Goal: Transaction & Acquisition: Book appointment/travel/reservation

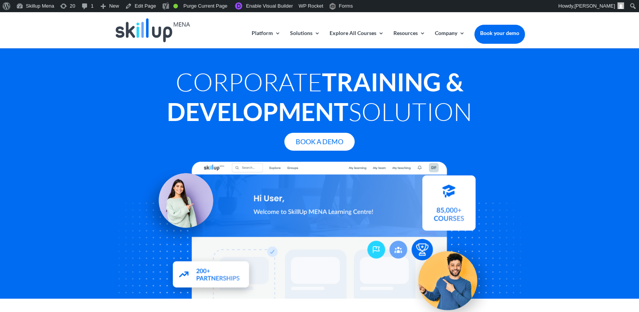
click at [520, 116] on h1 "Corporate Training & Development Solution" at bounding box center [319, 98] width 411 height 63
click at [382, 92] on strong "Training & Development" at bounding box center [315, 96] width 297 height 59
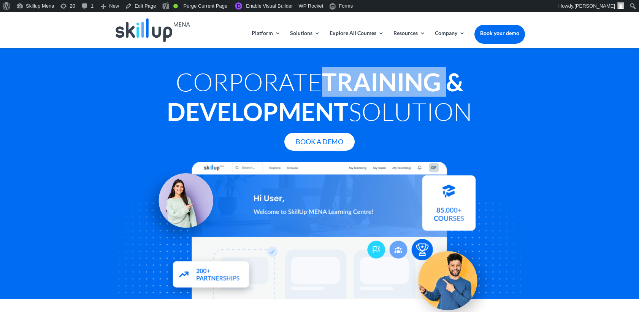
click at [382, 92] on strong "Training & Development" at bounding box center [315, 96] width 297 height 59
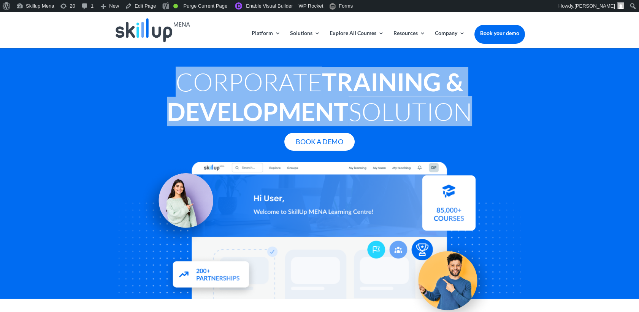
click at [382, 92] on strong "Training & Development" at bounding box center [315, 96] width 297 height 59
click at [273, 101] on strong "Training & Development" at bounding box center [315, 96] width 297 height 59
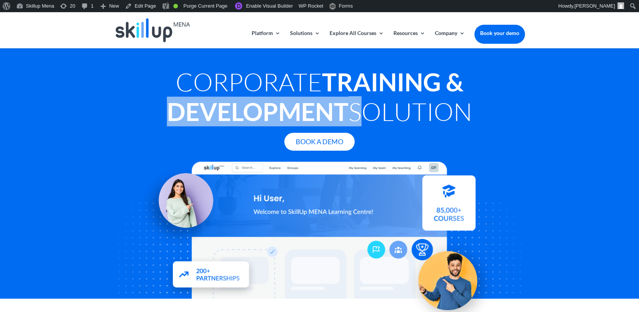
click at [273, 101] on strong "Training & Development" at bounding box center [315, 96] width 297 height 59
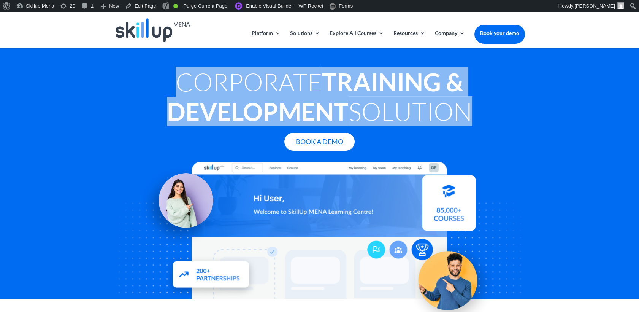
click at [273, 101] on strong "Training & Development" at bounding box center [315, 96] width 297 height 59
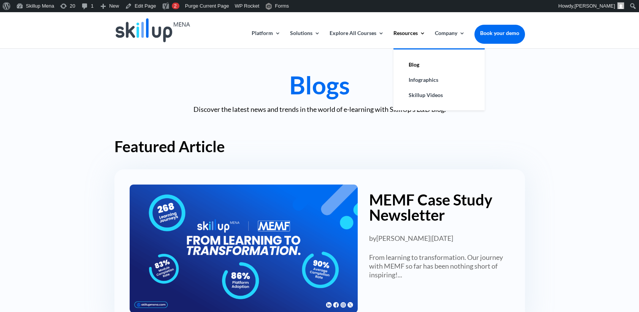
scroll to position [42, 0]
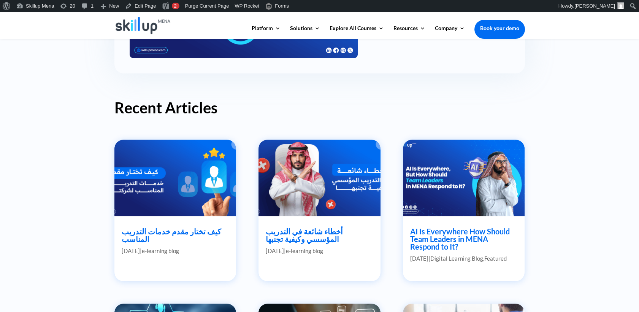
scroll to position [295, 0]
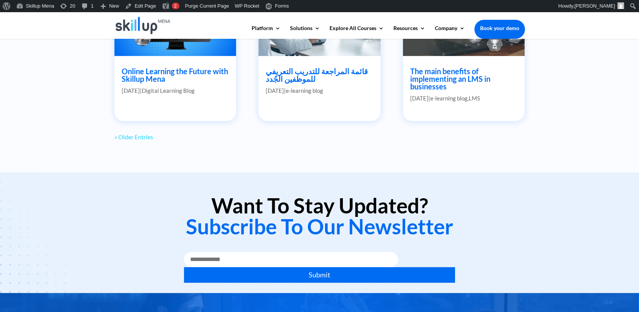
scroll to position [718, 0]
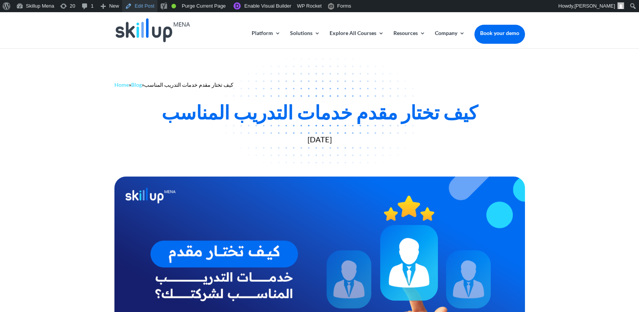
click at [140, 9] on link "Edit Post" at bounding box center [139, 6] width 35 height 12
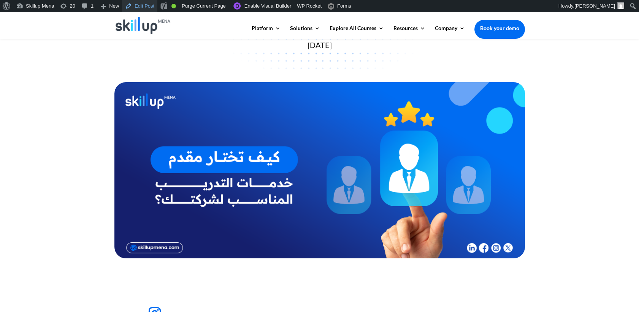
scroll to position [169, 0]
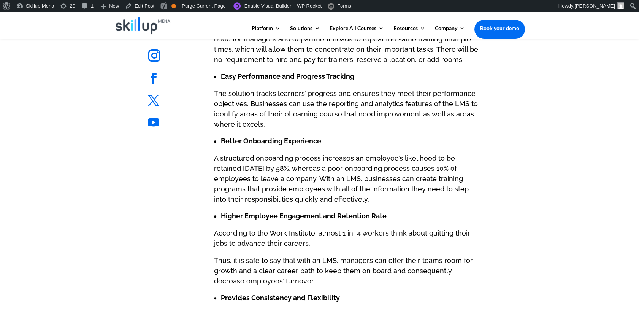
scroll to position [779, 0]
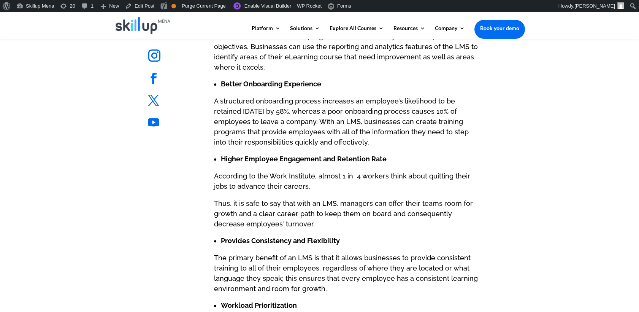
click at [421, 136] on p "A structured onboarding process increases an employee’s likelihood to be retain…" at bounding box center [347, 125] width 267 height 58
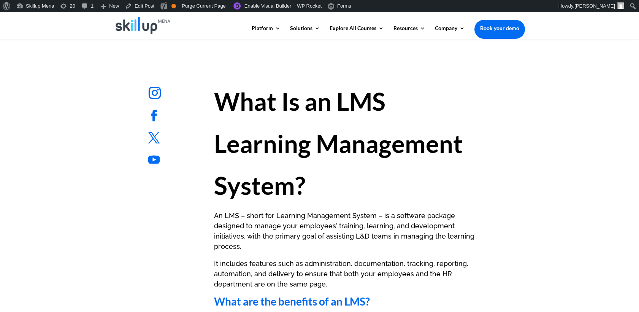
scroll to position [315, 0]
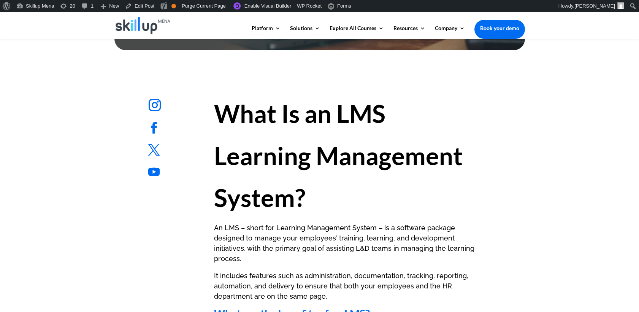
click at [235, 113] on strong "What Is an LMS Learning Management System?" at bounding box center [338, 155] width 249 height 114
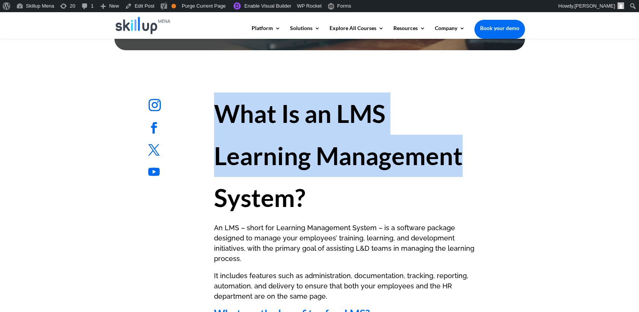
drag, startPoint x: 235, startPoint y: 113, endPoint x: 343, endPoint y: 150, distance: 114.1
click at [343, 150] on strong "What Is an LMS Learning Management System?" at bounding box center [338, 155] width 249 height 114
drag, startPoint x: 343, startPoint y: 150, endPoint x: 264, endPoint y: 157, distance: 78.6
click at [289, 153] on strong "What Is an LMS Learning Management System?" at bounding box center [338, 155] width 249 height 114
click at [238, 159] on strong "What Is an LMS Learning Management System?" at bounding box center [338, 155] width 249 height 114
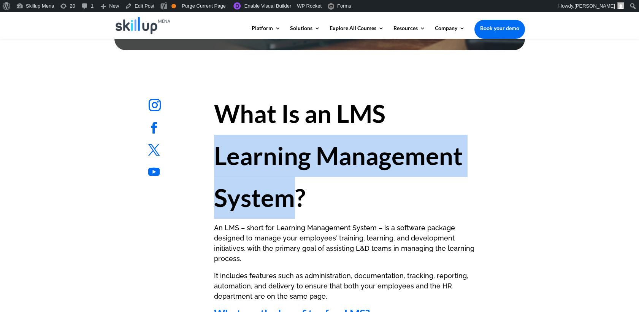
drag, startPoint x: 238, startPoint y: 159, endPoint x: 239, endPoint y: 180, distance: 21.7
click at [239, 180] on h1 "What Is an LMS Learning Management System?" at bounding box center [347, 157] width 267 height 130
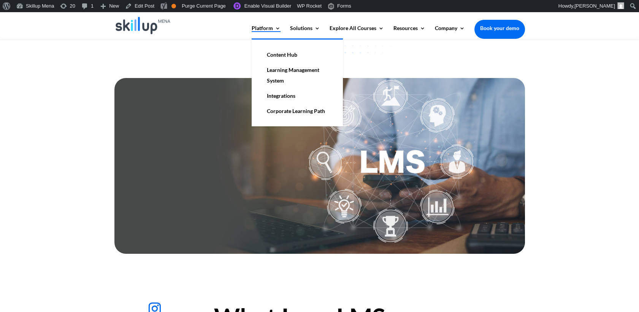
scroll to position [127, 0]
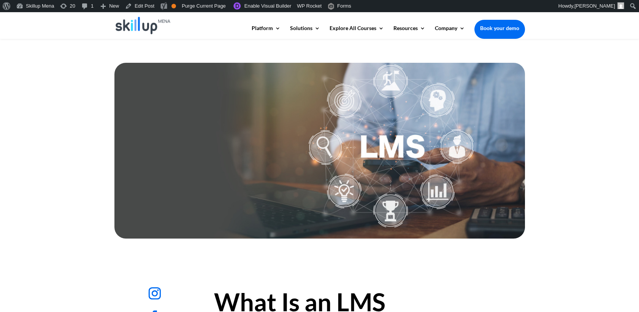
click at [563, 86] on div at bounding box center [319, 151] width 639 height 182
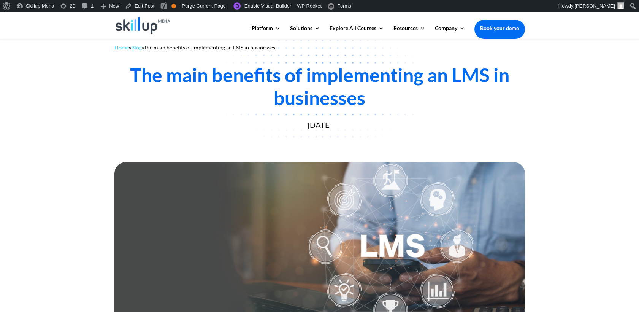
scroll to position [42, 0]
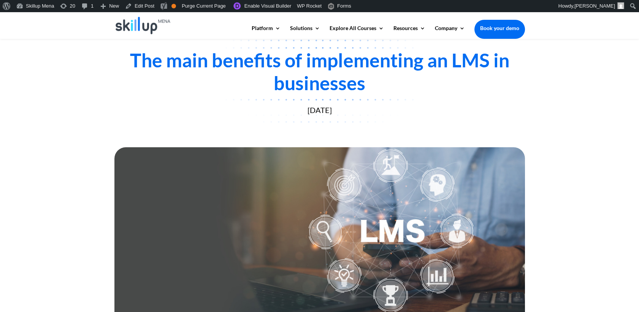
click at [604, 145] on div at bounding box center [319, 235] width 639 height 182
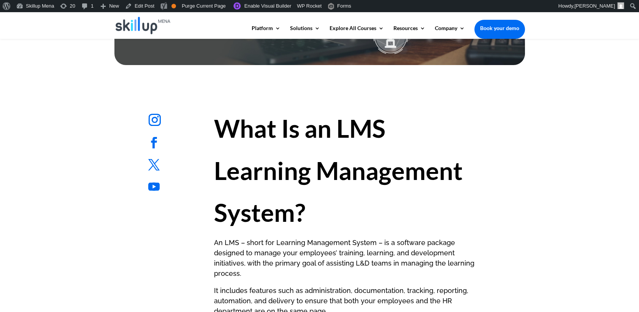
scroll to position [295, 0]
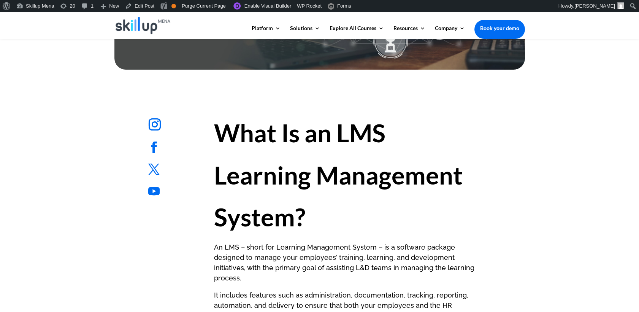
click at [247, 175] on strong "What Is an LMS Learning Management System?" at bounding box center [338, 175] width 249 height 114
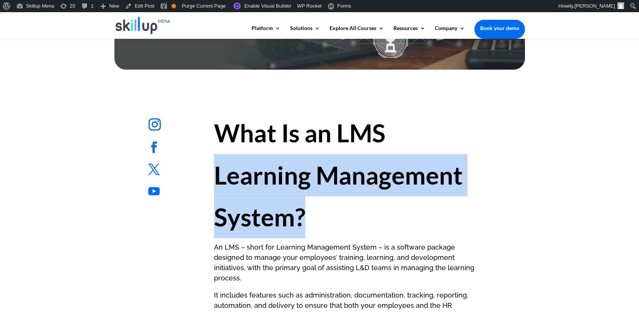
copy strong "Learning Management System?"
drag, startPoint x: 247, startPoint y: 175, endPoint x: 285, endPoint y: 209, distance: 50.8
click at [285, 209] on strong "What Is an LMS Learning Management System?" at bounding box center [338, 175] width 249 height 114
drag, startPoint x: 285, startPoint y: 209, endPoint x: 234, endPoint y: 171, distance: 63.5
click at [234, 171] on strong "What Is an LMS Learning Management System?" at bounding box center [338, 175] width 249 height 114
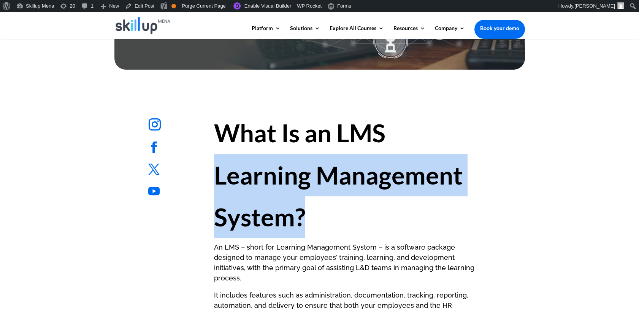
click at [234, 171] on strong "What Is an LMS Learning Management System?" at bounding box center [338, 175] width 249 height 114
drag, startPoint x: 234, startPoint y: 171, endPoint x: 227, endPoint y: 180, distance: 11.6
click at [227, 180] on strong "What Is an LMS Learning Management System?" at bounding box center [338, 175] width 249 height 114
click at [248, 179] on strong "What Is an LMS Learning Management System?" at bounding box center [338, 175] width 249 height 114
drag, startPoint x: 248, startPoint y: 179, endPoint x: 261, endPoint y: 202, distance: 26.4
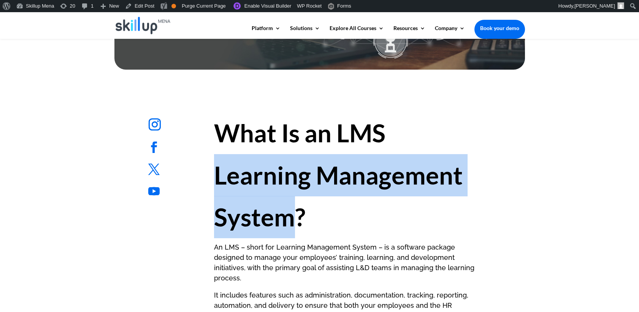
click at [261, 202] on strong "What Is an LMS Learning Management System?" at bounding box center [338, 175] width 249 height 114
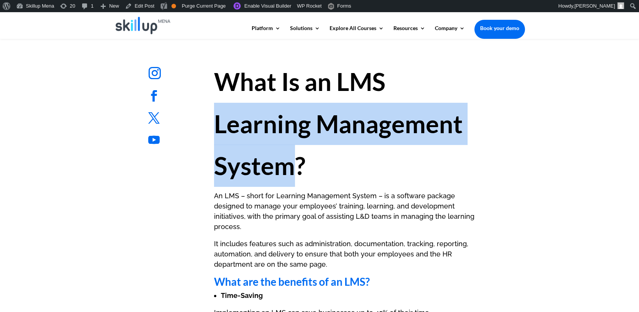
scroll to position [380, 0]
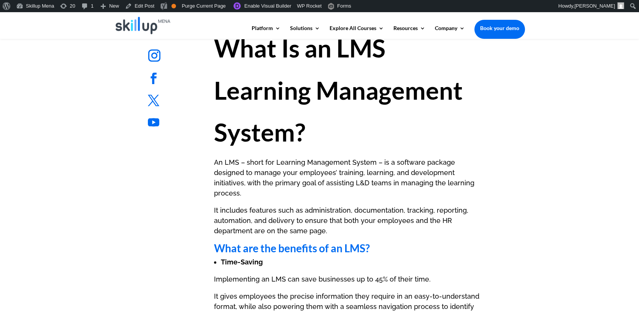
click at [267, 54] on strong "What Is an LMS Learning Management System?" at bounding box center [338, 90] width 249 height 114
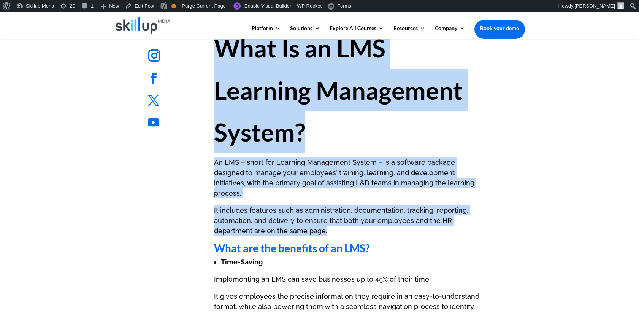
drag, startPoint x: 267, startPoint y: 54, endPoint x: 323, endPoint y: 219, distance: 174.2
copy div "What Is an LMS Learning Management System? An LMS – short for Learning Manageme…"
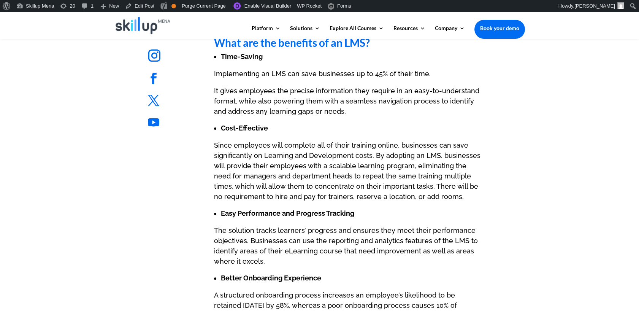
scroll to position [549, 0]
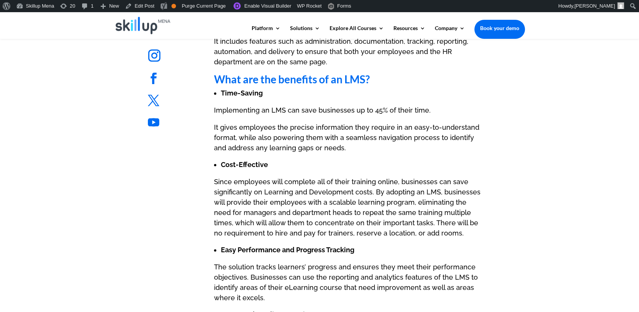
click at [258, 73] on strong "What are the benefits of an LMS?" at bounding box center [292, 79] width 156 height 13
click at [228, 56] on p "It includes features such as administration, documentation, tracking, reporting…" at bounding box center [347, 55] width 267 height 38
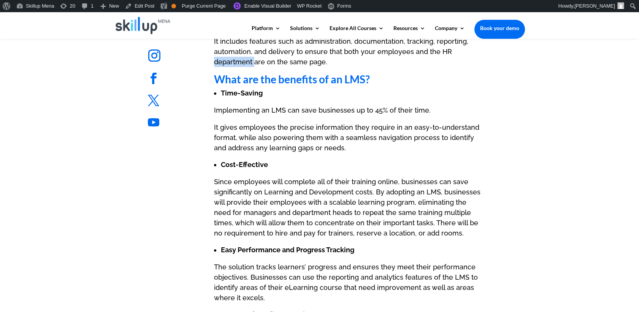
drag, startPoint x: 228, startPoint y: 56, endPoint x: 231, endPoint y: 62, distance: 6.5
click at [231, 62] on div "What Is an LMS Learning Management System? An LMS – short for Learning Manageme…" at bounding box center [347, 245] width 267 height 775
click at [231, 73] on strong "What are the benefits of an LMS?" at bounding box center [292, 79] width 156 height 13
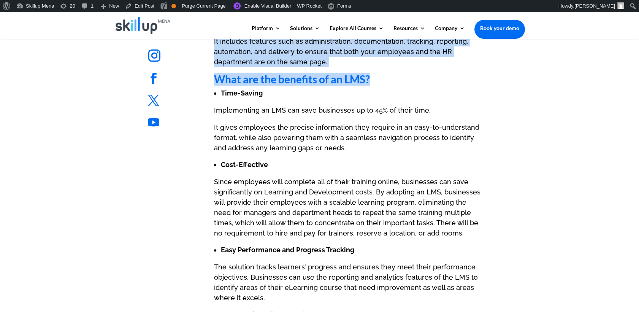
click at [231, 62] on div "What Is an LMS Learning Management System? An LMS – short for Learning Manageme…" at bounding box center [347, 245] width 267 height 775
copy div "It includes features such as administration, documentation, tracking, reporting…"
click at [366, 73] on strong "What are the benefits of an LMS?" at bounding box center [292, 79] width 156 height 13
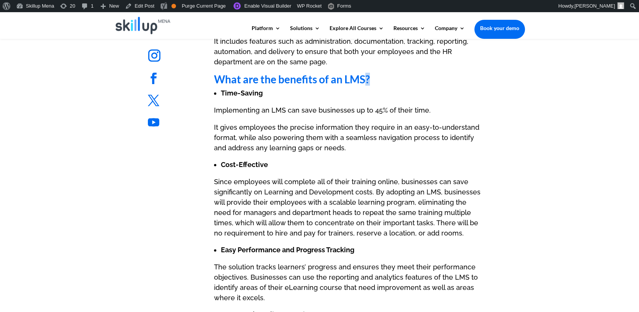
click at [366, 73] on strong "What are the benefits of an LMS?" at bounding box center [292, 79] width 156 height 13
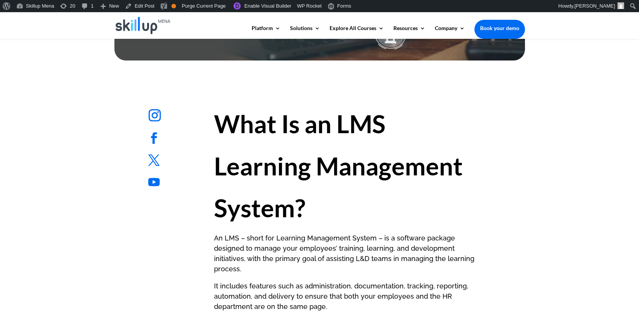
scroll to position [338, 0]
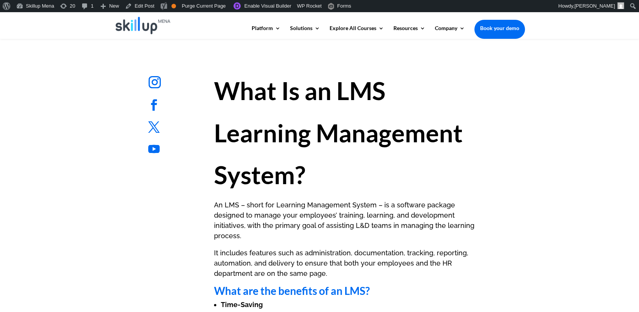
click at [293, 125] on strong "What Is an LMS Learning Management System?" at bounding box center [338, 133] width 249 height 114
click at [339, 86] on strong "What Is an LMS Learning Management System?" at bounding box center [338, 133] width 249 height 114
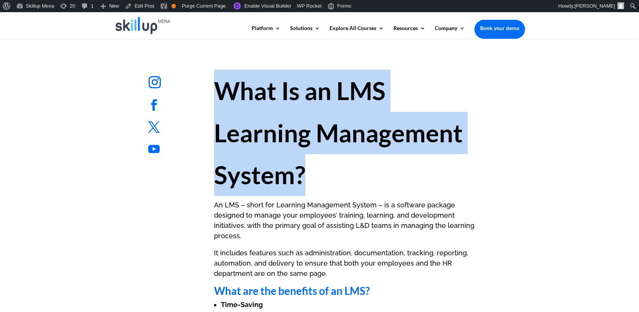
click at [339, 86] on strong "What Is an LMS Learning Management System?" at bounding box center [338, 133] width 249 height 114
drag, startPoint x: 339, startPoint y: 86, endPoint x: 229, endPoint y: 139, distance: 122.9
click at [228, 140] on strong "What Is an LMS Learning Management System?" at bounding box center [338, 133] width 249 height 114
click at [241, 130] on strong "What Is an LMS Learning Management System?" at bounding box center [338, 133] width 249 height 114
drag, startPoint x: 241, startPoint y: 130, endPoint x: 297, endPoint y: 129, distance: 56.3
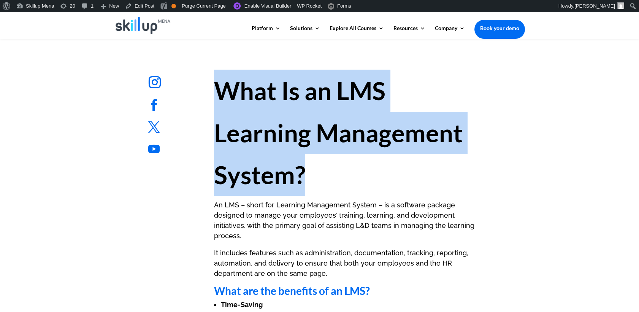
click at [297, 129] on strong "What Is an LMS Learning Management System?" at bounding box center [338, 133] width 249 height 114
drag, startPoint x: 297, startPoint y: 129, endPoint x: 225, endPoint y: 140, distance: 72.7
click at [225, 140] on strong "What Is an LMS Learning Management System?" at bounding box center [338, 133] width 249 height 114
click at [222, 132] on strong "What Is an LMS Learning Management System?" at bounding box center [338, 133] width 249 height 114
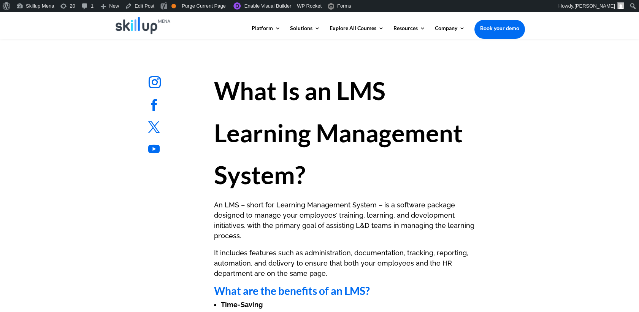
click at [220, 135] on strong "What Is an LMS Learning Management System?" at bounding box center [338, 133] width 249 height 114
click at [218, 132] on strong "What Is an LMS Learning Management System?" at bounding box center [338, 133] width 249 height 114
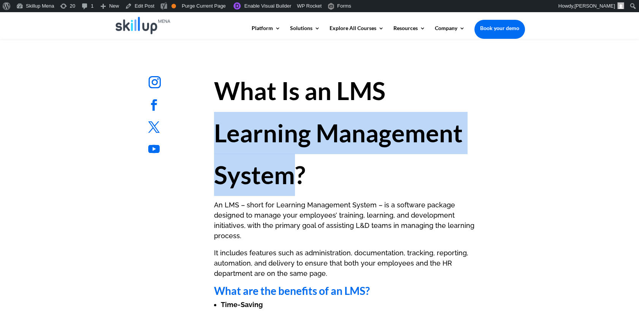
drag, startPoint x: 218, startPoint y: 132, endPoint x: 278, endPoint y: 159, distance: 65.7
click at [278, 159] on h1 "What Is an LMS Learning Management System?" at bounding box center [347, 135] width 267 height 130
copy strong "Learning Management System"
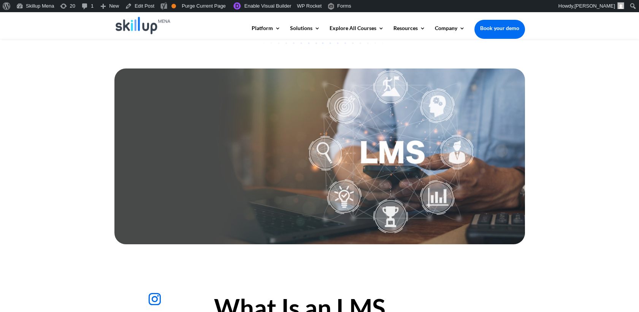
scroll to position [84, 0]
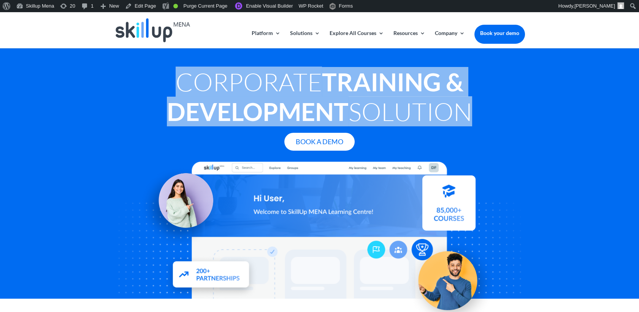
click at [319, 112] on strong "Training & Development" at bounding box center [315, 96] width 297 height 59
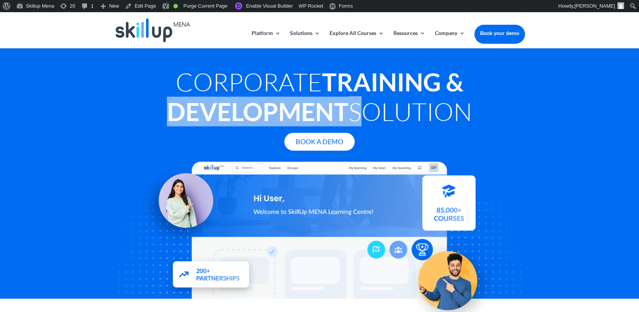
click at [319, 112] on strong "Training & Development" at bounding box center [315, 96] width 297 height 59
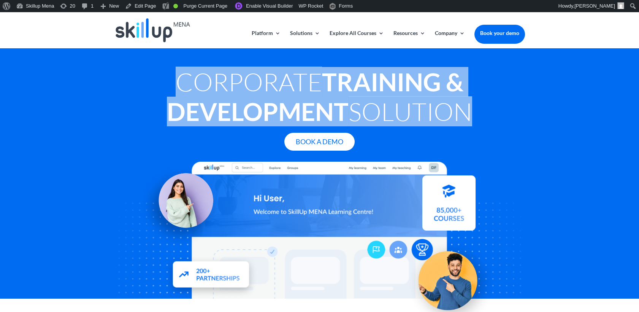
click at [319, 112] on strong "Training & Development" at bounding box center [315, 96] width 297 height 59
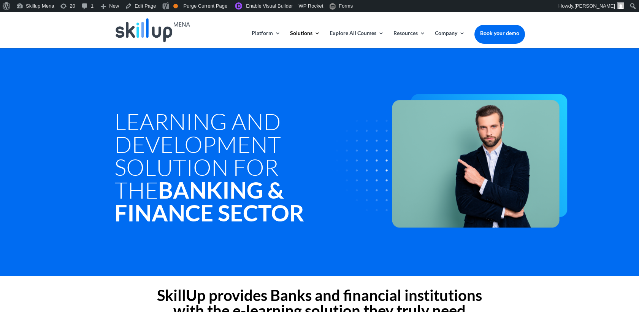
click at [200, 151] on h1 "Learning and Development Solution For the Banking & Finance Sector" at bounding box center [232, 169] width 237 height 118
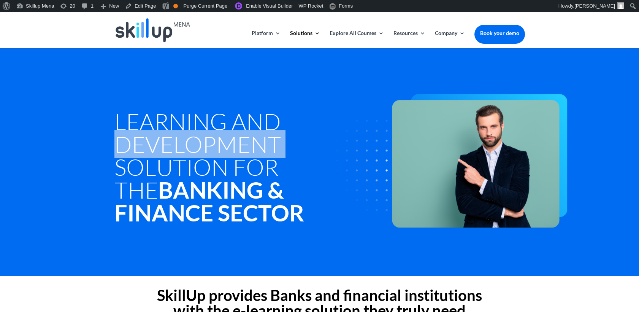
click at [200, 151] on h1 "Learning and Development Solution For the Banking & Finance Sector" at bounding box center [232, 169] width 237 height 118
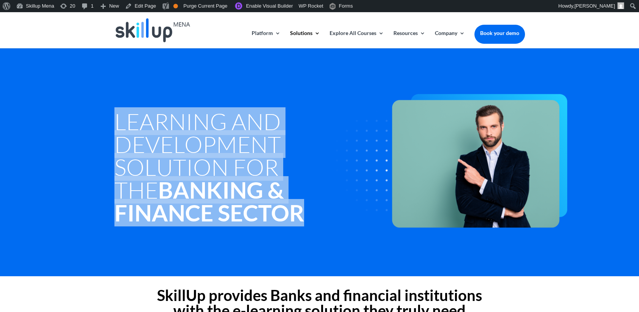
click at [201, 150] on h1 "Learning and Development Solution For the Banking & Finance Sector" at bounding box center [232, 169] width 237 height 118
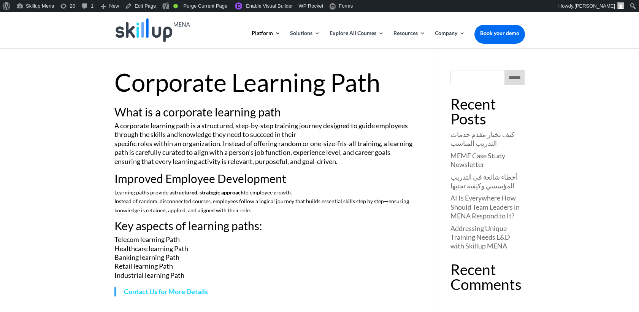
click at [264, 65] on div "Corporate Learning Path What is a corporate learning path A corporate learning …" at bounding box center [319, 183] width 411 height 270
click at [254, 84] on h1 "Corporate Learning Path" at bounding box center [265, 84] width 302 height 29
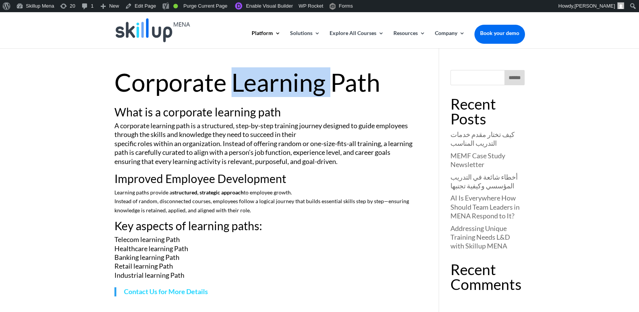
click at [254, 84] on h1 "Corporate Learning Path" at bounding box center [265, 84] width 302 height 29
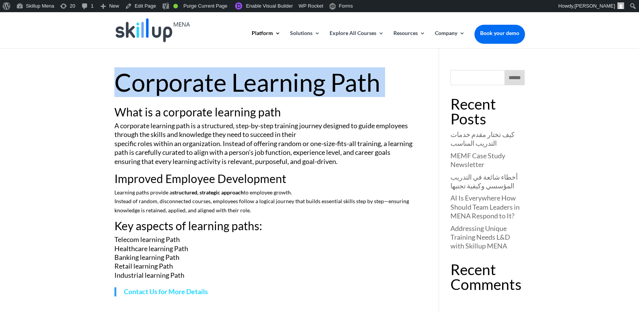
click at [254, 85] on h1 "Corporate Learning Path" at bounding box center [265, 84] width 302 height 29
copy article "Corporate Learning Path"
click at [192, 87] on h1 "Corporate Learning Path" at bounding box center [265, 84] width 302 height 29
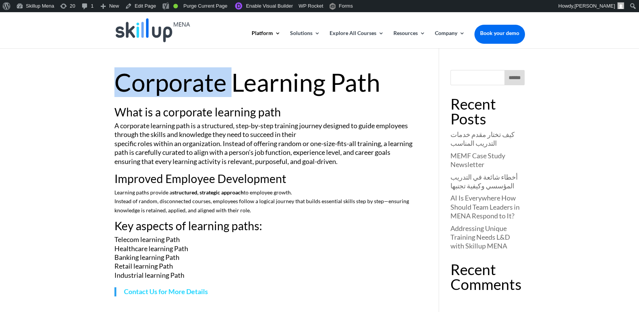
click at [192, 87] on h1 "Corporate Learning Path" at bounding box center [265, 84] width 302 height 29
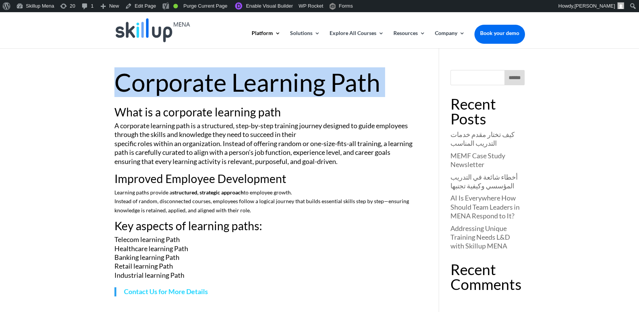
click at [192, 87] on h1 "Corporate Learning Path" at bounding box center [265, 84] width 302 height 29
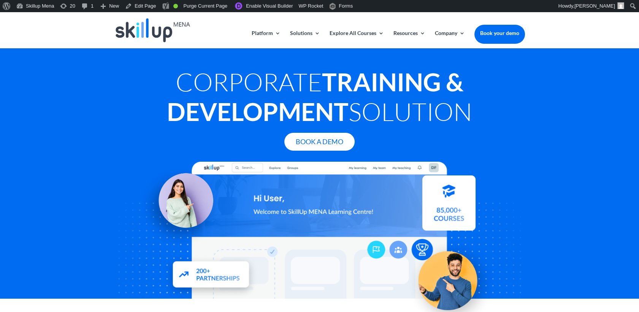
click at [211, 124] on strong "Training & Development" at bounding box center [315, 96] width 297 height 59
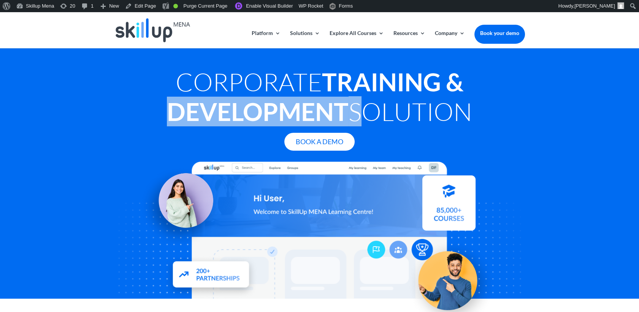
click at [211, 124] on strong "Training & Development" at bounding box center [315, 96] width 297 height 59
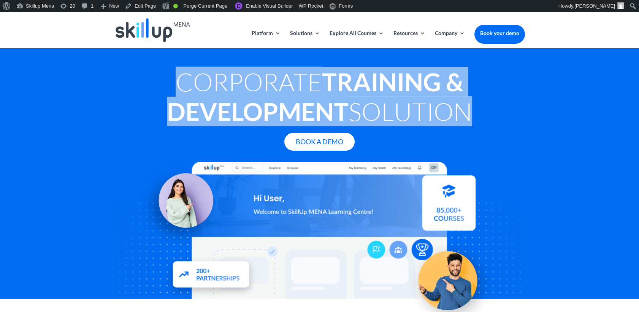
click at [211, 124] on strong "Training & Development" at bounding box center [315, 96] width 297 height 59
copy div "Corporate Training & Development Solution"
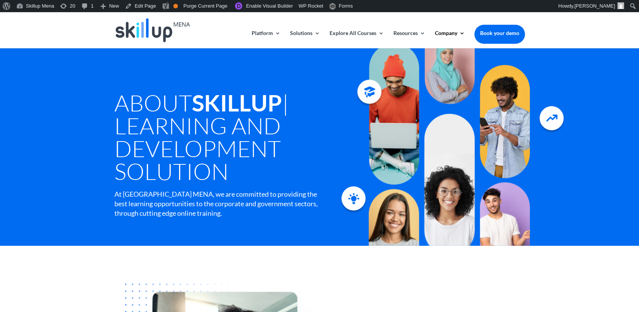
drag, startPoint x: 447, startPoint y: 214, endPoint x: 486, endPoint y: 300, distance: 94.4
click at [447, 174] on div at bounding box center [449, 147] width 161 height 164
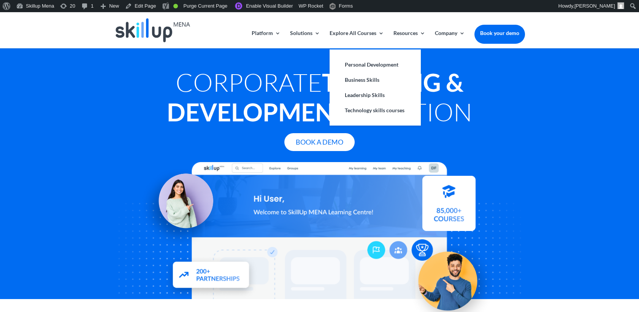
click at [331, 92] on li "Leadership Skills" at bounding box center [375, 94] width 91 height 15
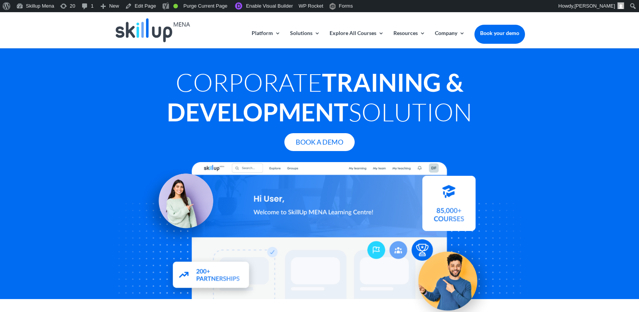
click at [281, 81] on h1 "Corporate Training & Development Solution" at bounding box center [319, 98] width 411 height 63
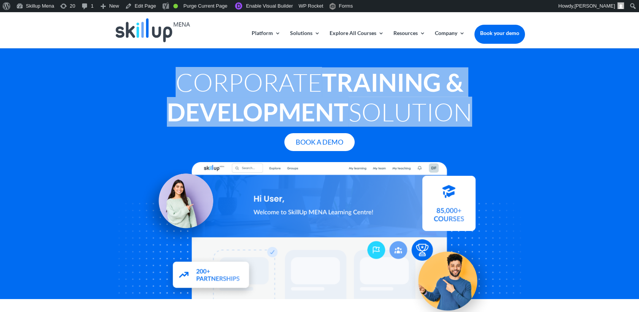
click at [281, 81] on h1 "Corporate Training & Development Solution" at bounding box center [319, 98] width 411 height 63
copy div "Corporate Training & Development Solution"
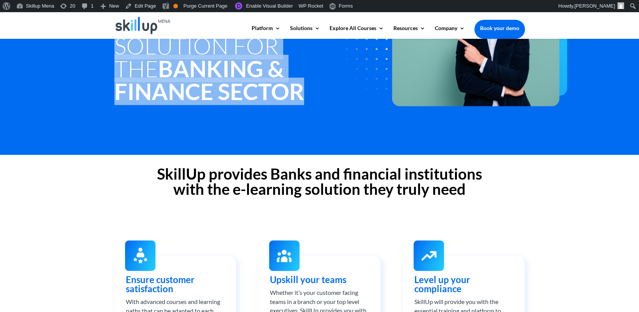
scroll to position [127, 0]
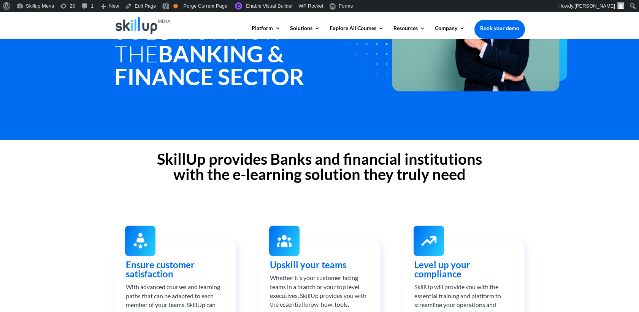
click at [235, 174] on h2 "SkillUp provides Banks and financial institutions with the e-learning solution …" at bounding box center [319, 168] width 411 height 34
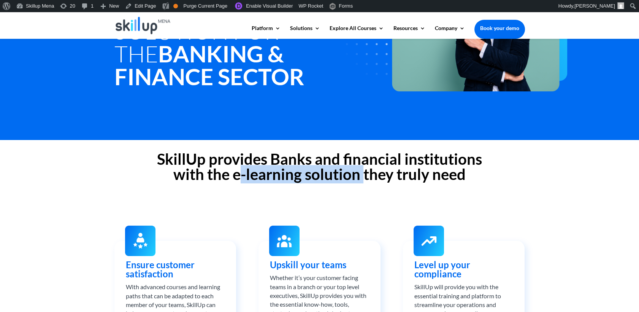
drag, startPoint x: 235, startPoint y: 174, endPoint x: 341, endPoint y: 165, distance: 106.9
click at [341, 165] on h2 "SkillUp provides Banks and financial institutions with the e-learning solution …" at bounding box center [319, 168] width 411 height 34
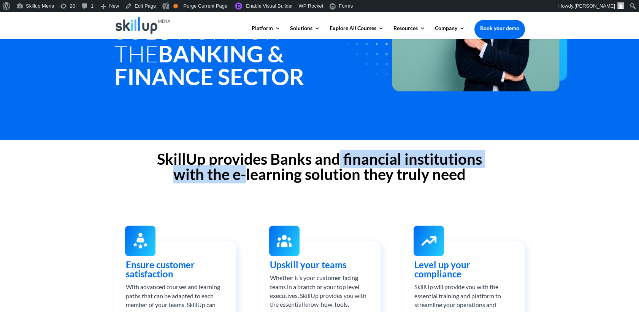
copy h2 "financial institutions with the e"
click at [365, 159] on h2 "SkillUp provides Banks and financial institutions with the e-learning solution …" at bounding box center [319, 168] width 411 height 34
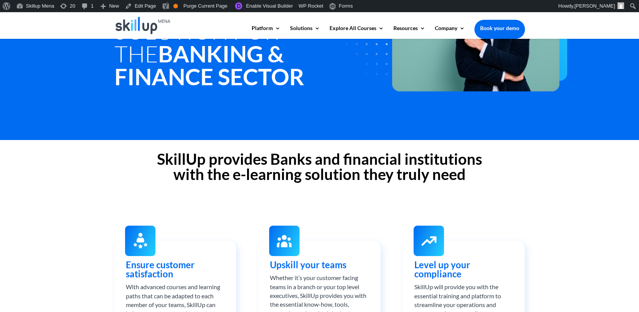
click at [336, 154] on h2 "SkillUp provides Banks and financial institutions with the e-learning solution …" at bounding box center [319, 168] width 411 height 34
click at [353, 157] on h2 "SkillUp provides Banks and financial institutions with the e-learning solution …" at bounding box center [319, 168] width 411 height 34
drag, startPoint x: 353, startPoint y: 157, endPoint x: 365, endPoint y: 157, distance: 12.2
click at [365, 157] on h2 "SkillUp provides Banks and financial institutions with the e-learning solution …" at bounding box center [319, 168] width 411 height 34
drag, startPoint x: 365, startPoint y: 157, endPoint x: 251, endPoint y: 166, distance: 114.7
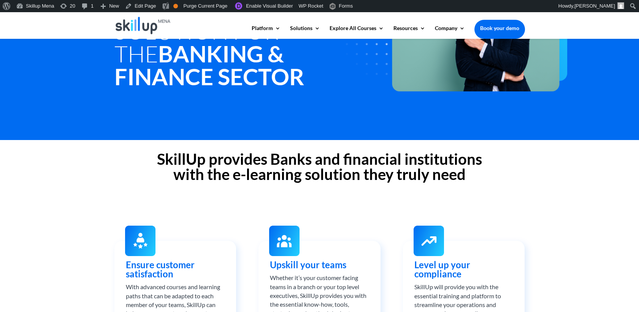
click at [251, 166] on h2 "SkillUp provides Banks and financial institutions with the e-learning solution …" at bounding box center [319, 168] width 411 height 34
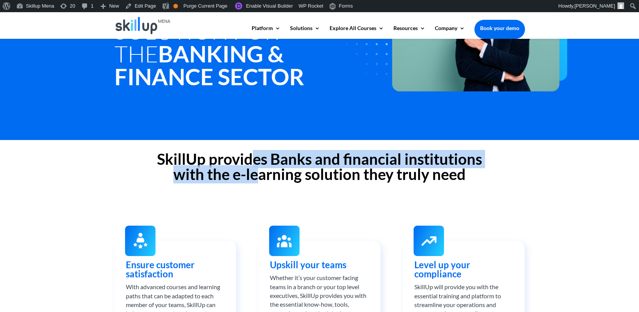
drag, startPoint x: 251, startPoint y: 166, endPoint x: 229, endPoint y: 173, distance: 22.7
click at [229, 173] on h2 "SkillUp provides Banks and financial institutions with the e-learning solution …" at bounding box center [319, 168] width 411 height 34
click at [235, 182] on h2 "SkillUp provides Banks and financial institutions with the e-learning solution …" at bounding box center [319, 168] width 411 height 34
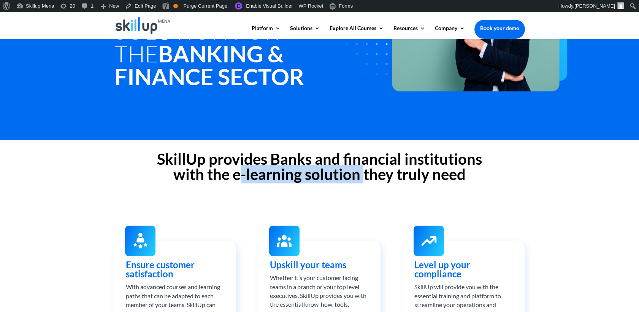
drag, startPoint x: 234, startPoint y: 178, endPoint x: 357, endPoint y: 185, distance: 123.0
click at [357, 185] on h2 "SkillUp provides Banks and financial institutions with the e-learning solution …" at bounding box center [319, 168] width 411 height 34
copy h2 "e-learning solution"
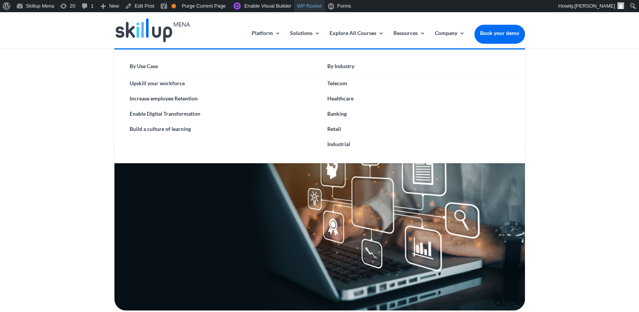
scroll to position [42, 0]
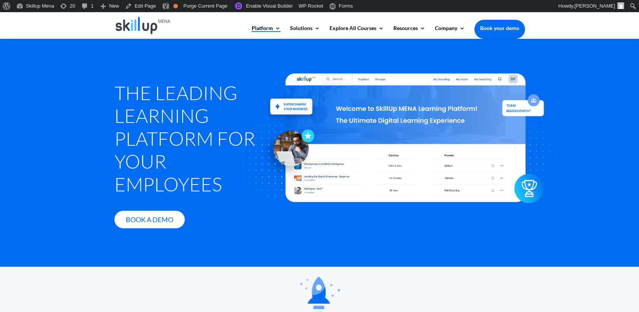
scroll to position [42, 0]
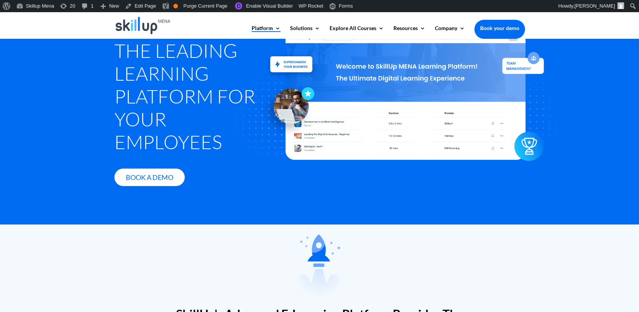
click at [141, 77] on h1 "The Leading Learning Platform for Your Employees" at bounding box center [189, 98] width 151 height 118
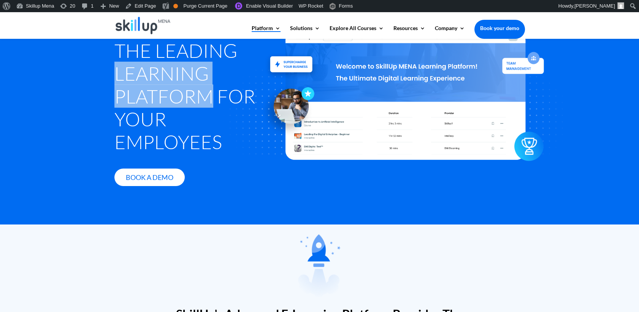
drag, startPoint x: 141, startPoint y: 77, endPoint x: 193, endPoint y: 99, distance: 55.9
click at [193, 99] on h1 "The Leading Learning Platform for Your Employees" at bounding box center [189, 98] width 151 height 118
copy h1 "Learning Platform"
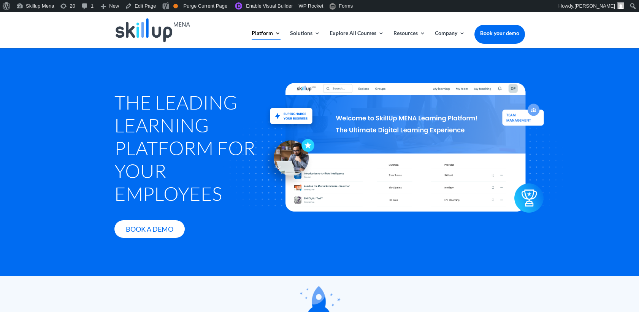
click at [157, 98] on h1 "The Leading Learning Platform for Your Employees" at bounding box center [189, 150] width 151 height 118
click at [136, 98] on h1 "The Leading Learning Platform for Your Employees" at bounding box center [189, 150] width 151 height 118
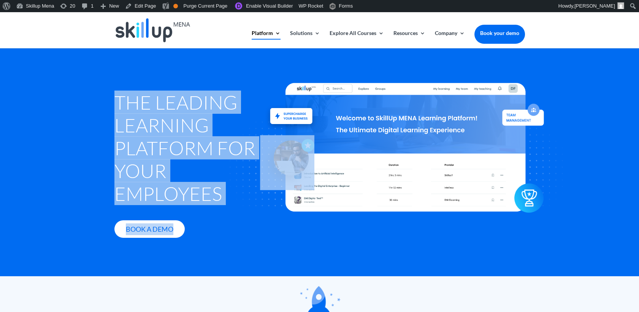
drag, startPoint x: 136, startPoint y: 98, endPoint x: 225, endPoint y: 143, distance: 100.0
click at [225, 143] on div "The Leading Learning Platform for Your Employees Book A Demo" at bounding box center [319, 163] width 411 height 191
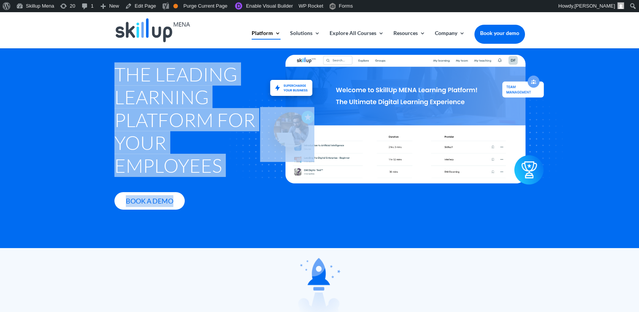
scroll to position [42, 0]
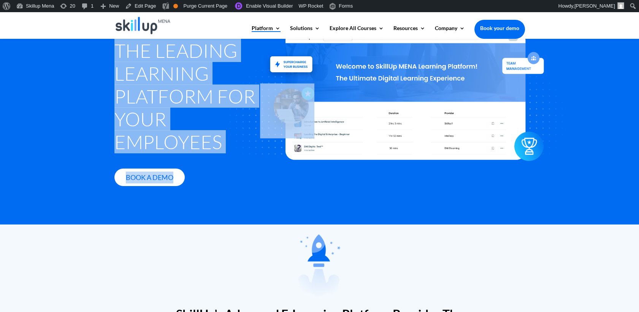
click at [188, 149] on h1 "The Leading Learning Platform for Your Employees" at bounding box center [189, 98] width 151 height 118
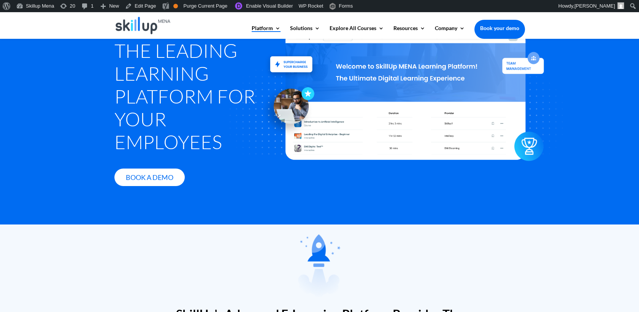
click at [178, 144] on h1 "The Leading Learning Platform for Your Employees" at bounding box center [189, 98] width 151 height 118
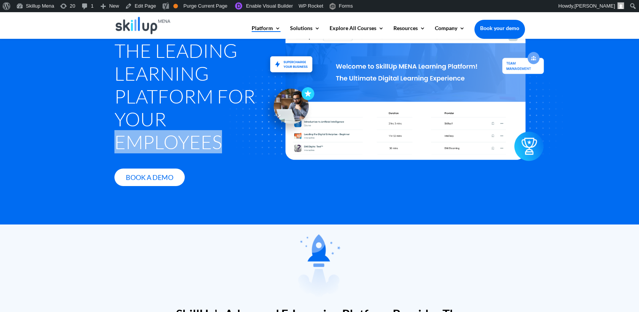
click at [178, 144] on h1 "The Leading Learning Platform for Your Employees" at bounding box center [189, 98] width 151 height 118
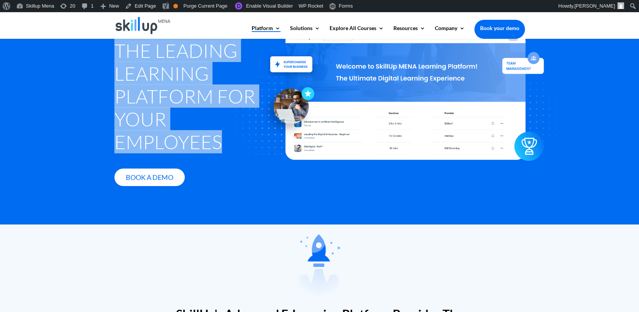
click at [178, 144] on h1 "The Leading Learning Platform for Your Employees" at bounding box center [189, 98] width 151 height 118
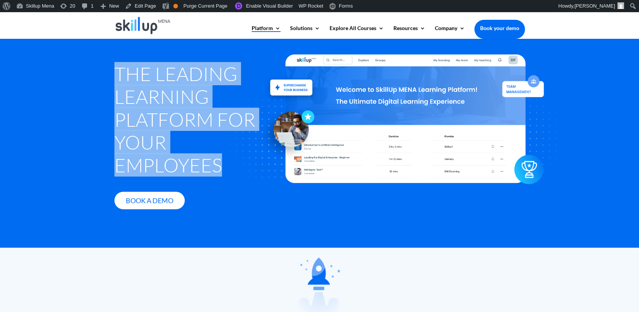
scroll to position [0, 0]
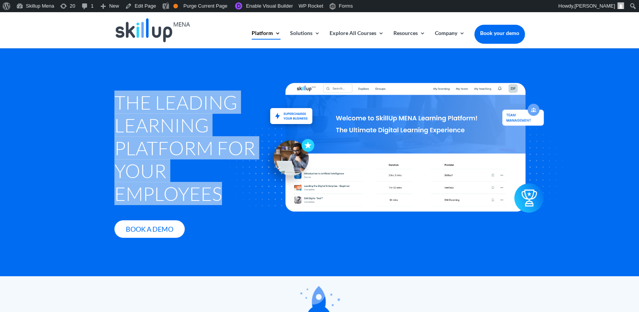
click at [159, 117] on h1 "The Leading Learning Platform for Your Employees" at bounding box center [189, 150] width 151 height 118
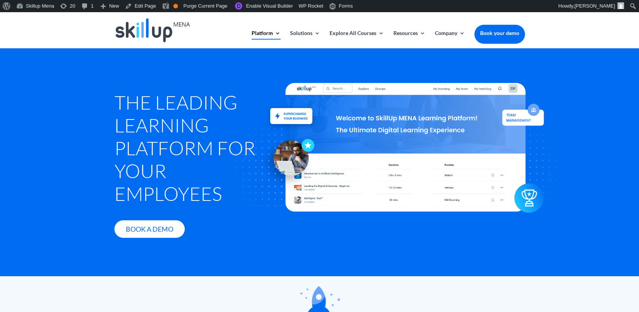
click at [145, 111] on h1 "The Leading Learning Platform for Your Employees" at bounding box center [189, 150] width 151 height 118
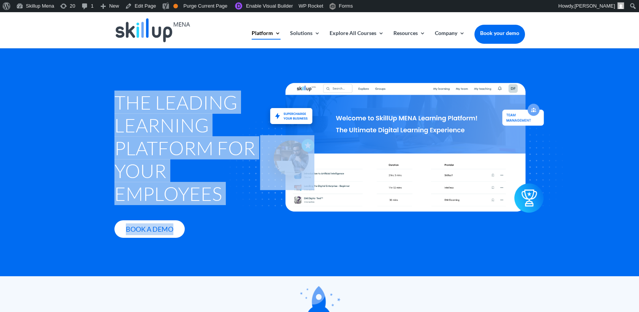
drag, startPoint x: 145, startPoint y: 111, endPoint x: 220, endPoint y: 118, distance: 75.6
click at [220, 118] on div "The Leading Learning Platform for Your Employees Book A Demo" at bounding box center [319, 163] width 411 height 191
drag, startPoint x: 220, startPoint y: 118, endPoint x: 189, endPoint y: 149, distance: 44.1
click at [189, 149] on h1 "The Leading Learning Platform for Your Employees" at bounding box center [189, 150] width 151 height 118
click at [149, 111] on h1 "The Leading Learning Platform for Your Employees" at bounding box center [189, 150] width 151 height 118
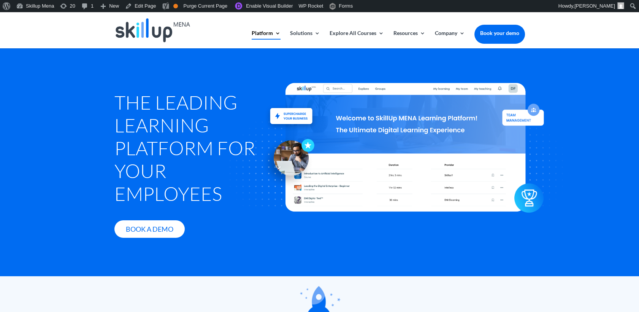
click at [135, 103] on h1 "The Leading Learning Platform for Your Employees" at bounding box center [189, 150] width 151 height 118
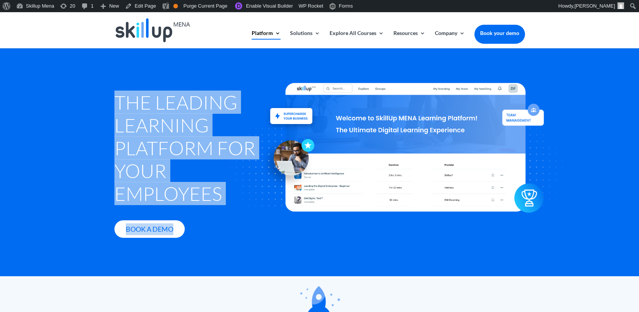
drag, startPoint x: 119, startPoint y: 101, endPoint x: 220, endPoint y: 118, distance: 103.3
click at [220, 118] on div "The Leading Learning Platform for Your Employees Book A Demo" at bounding box center [319, 163] width 411 height 191
drag, startPoint x: 220, startPoint y: 118, endPoint x: 193, endPoint y: 143, distance: 37.4
click at [193, 143] on h1 "The Leading Learning Platform for Your Employees" at bounding box center [189, 150] width 151 height 118
click at [158, 114] on h1 "The Leading Learning Platform for Your Employees" at bounding box center [189, 150] width 151 height 118
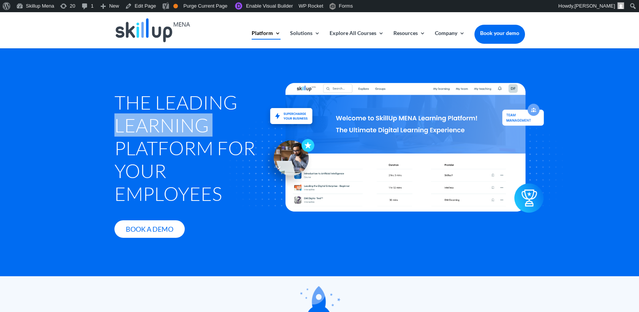
click at [158, 114] on h1 "The Leading Learning Platform for Your Employees" at bounding box center [189, 150] width 151 height 118
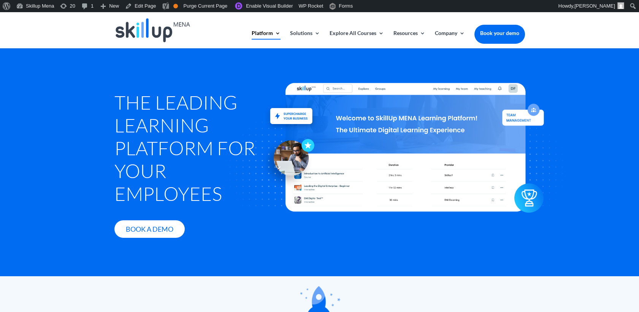
drag, startPoint x: 158, startPoint y: 114, endPoint x: 134, endPoint y: 102, distance: 26.9
click at [134, 102] on h1 "The Leading Learning Platform for Your Employees" at bounding box center [189, 150] width 151 height 118
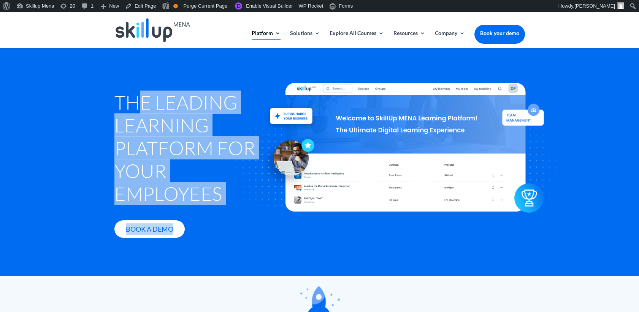
drag, startPoint x: 134, startPoint y: 102, endPoint x: 214, endPoint y: 105, distance: 79.5
click at [214, 105] on div "The Leading Learning Platform for Your Employees Book A Demo" at bounding box center [319, 163] width 411 height 191
drag, startPoint x: 214, startPoint y: 105, endPoint x: 128, endPoint y: 105, distance: 85.1
click at [162, 114] on h1 "The Leading Learning Platform for Your Employees" at bounding box center [189, 150] width 151 height 118
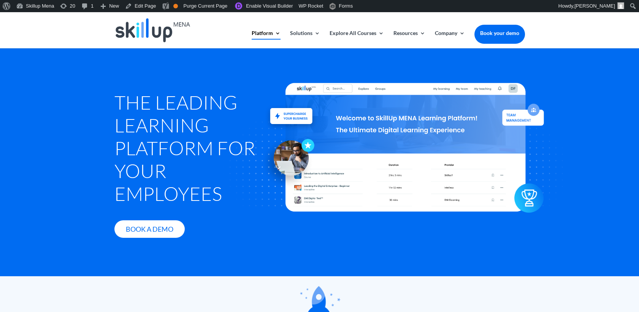
click at [106, 98] on div "The Leading Learning Platform for Your Employees Book A Demo" at bounding box center [319, 162] width 639 height 228
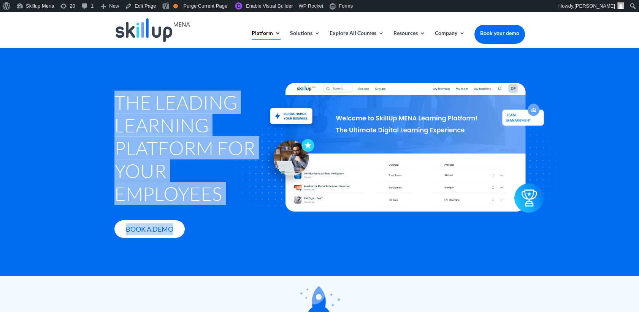
drag, startPoint x: 111, startPoint y: 97, endPoint x: 222, endPoint y: 115, distance: 112.8
click at [222, 115] on div "The Leading Learning Platform for Your Employees Book A Demo" at bounding box center [319, 162] width 639 height 228
drag, startPoint x: 222, startPoint y: 115, endPoint x: 196, endPoint y: 149, distance: 42.9
click at [196, 149] on h1 "The Leading Learning Platform for Your Employees" at bounding box center [189, 150] width 151 height 118
click at [193, 149] on h1 "The Leading Learning Platform for Your Employees" at bounding box center [189, 150] width 151 height 118
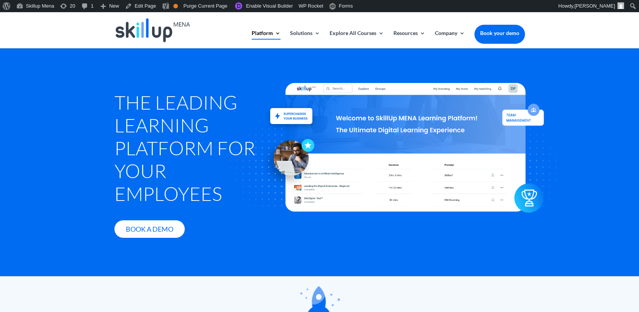
click at [210, 151] on div at bounding box center [406, 147] width 418 height 241
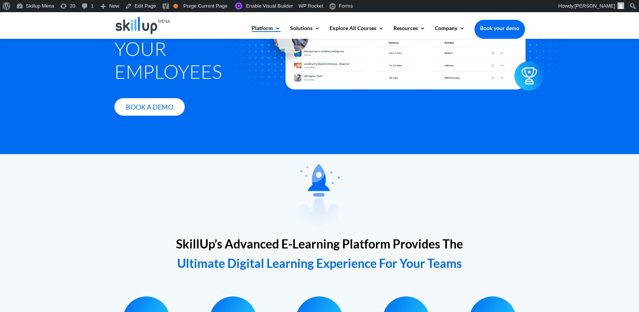
scroll to position [211, 0]
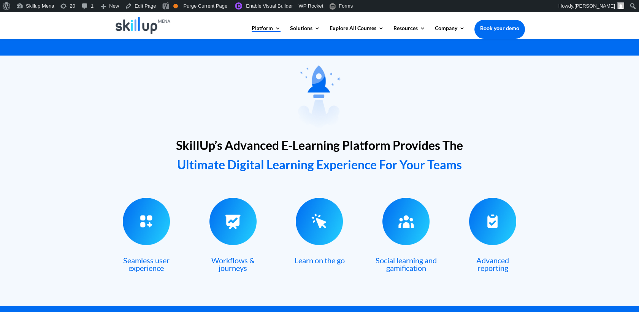
click at [285, 145] on span "SkillUp’s Advanced E-Learning Platform Provides The" at bounding box center [319, 145] width 287 height 15
drag, startPoint x: 285, startPoint y: 145, endPoint x: 346, endPoint y: 144, distance: 60.4
click at [346, 144] on span "SkillUp’s Advanced E-Learning Platform Provides The" at bounding box center [319, 145] width 287 height 15
drag, startPoint x: 346, startPoint y: 144, endPoint x: 284, endPoint y: 149, distance: 61.7
click at [284, 149] on span "SkillUp’s Advanced E-Learning Platform Provides The" at bounding box center [319, 145] width 287 height 15
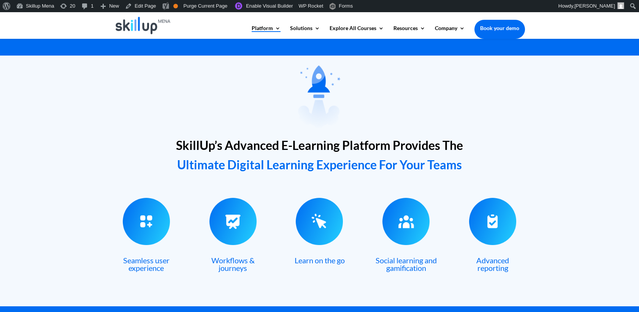
click at [284, 141] on span "SkillUp’s Advanced E-Learning Platform Provides The" at bounding box center [319, 145] width 287 height 15
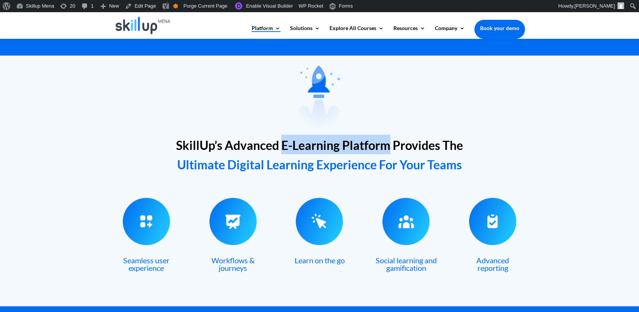
drag, startPoint x: 283, startPoint y: 140, endPoint x: 387, endPoint y: 143, distance: 104.6
click at [387, 143] on span "SkillUp’s Advanced E-Learning Platform Provides The" at bounding box center [319, 145] width 287 height 15
drag, startPoint x: 387, startPoint y: 143, endPoint x: 363, endPoint y: 150, distance: 25.1
copy span "E-Learning Platform"
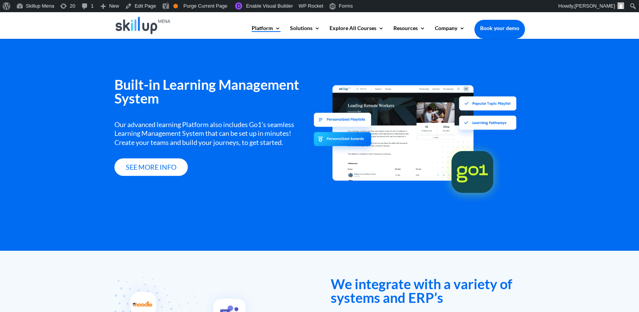
scroll to position [929, 0]
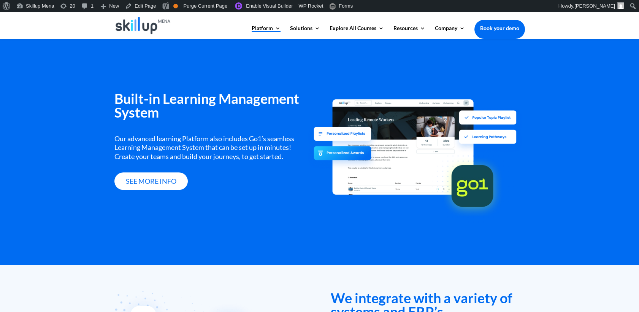
click at [198, 95] on h3 "Built-in Learning Management System" at bounding box center [211, 107] width 194 height 31
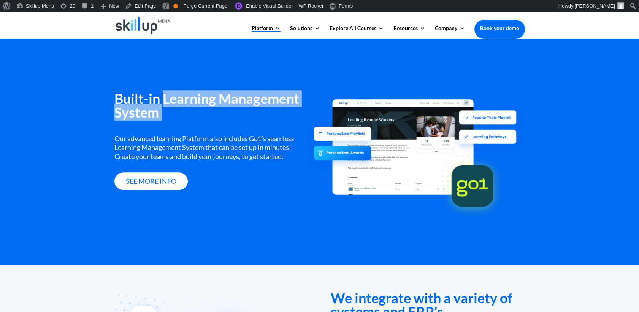
drag, startPoint x: 198, startPoint y: 95, endPoint x: 294, endPoint y: 118, distance: 98.8
click at [294, 118] on h3 "Built-in Learning Management System" at bounding box center [211, 107] width 194 height 31
copy div "Learning Management System"
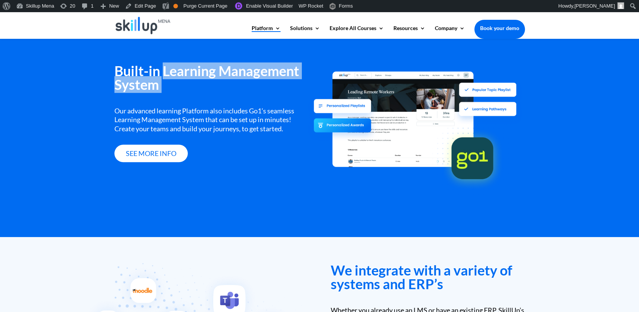
scroll to position [971, 0]
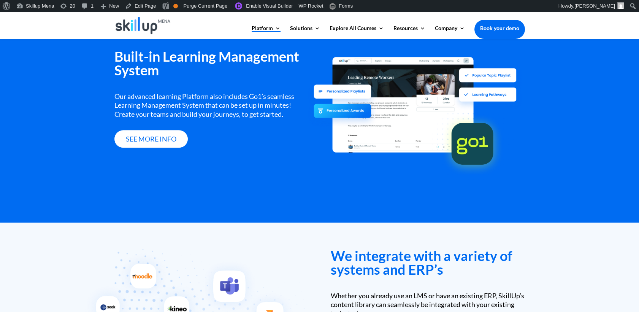
click at [159, 111] on div "Our advanced learning Platform also includes Go1’s seamless Learning Management…" at bounding box center [211, 105] width 194 height 27
click at [127, 100] on div "Our advanced learning Platform also includes Go1’s seamless Learning Management…" at bounding box center [211, 105] width 194 height 27
click at [125, 104] on div "Our advanced learning Platform also includes Go1’s seamless Learning Management…" at bounding box center [211, 105] width 194 height 27
drag, startPoint x: 125, startPoint y: 104, endPoint x: 199, endPoint y: 105, distance: 74.5
click at [194, 105] on div "Our advanced learning Platform also includes Go1’s seamless Learning Management…" at bounding box center [211, 105] width 194 height 27
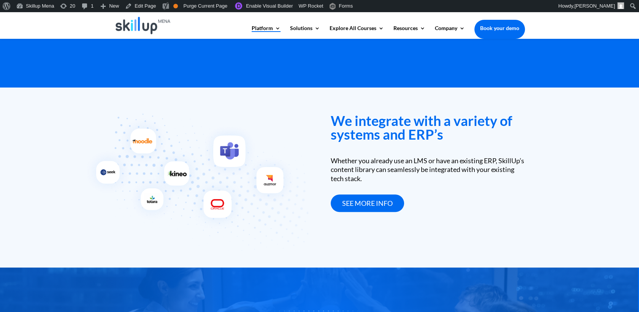
scroll to position [929, 0]
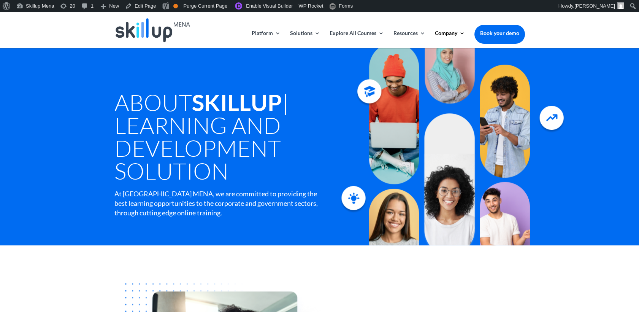
drag, startPoint x: 165, startPoint y: 128, endPoint x: 213, endPoint y: 118, distance: 49.3
click at [166, 127] on h1 "About SkillUp | Learning and Development Solution" at bounding box center [232, 138] width 237 height 95
click at [213, 118] on h1 "About SkillUp | Learning and Development Solution" at bounding box center [232, 138] width 237 height 95
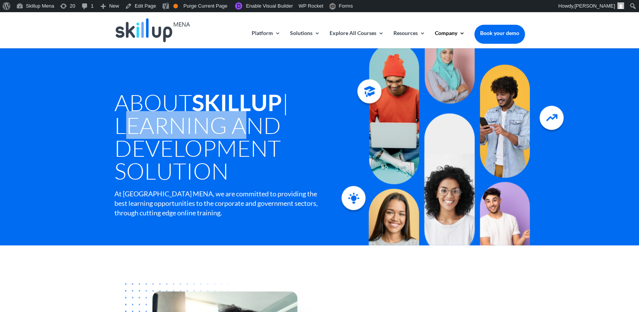
click at [213, 118] on h1 "About SkillUp | Learning and Development Solution" at bounding box center [232, 138] width 237 height 95
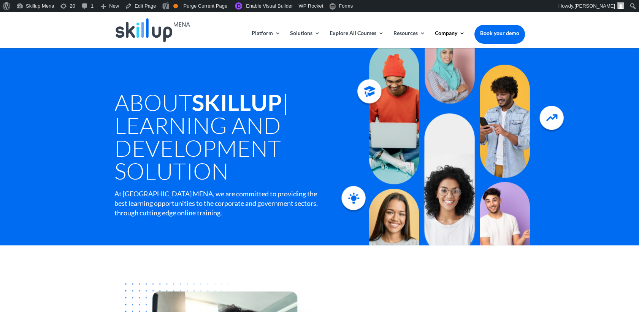
drag, startPoint x: 213, startPoint y: 116, endPoint x: 217, endPoint y: 97, distance: 20.1
click at [217, 97] on strong "SkillUp" at bounding box center [237, 102] width 90 height 27
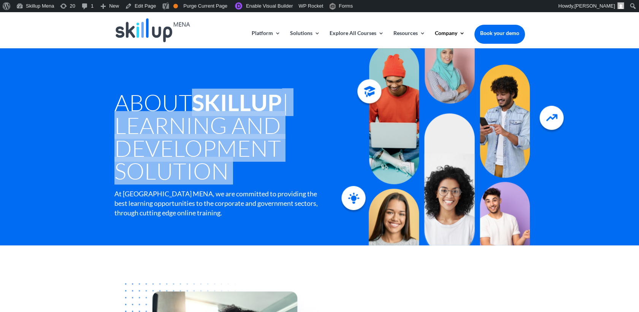
drag, startPoint x: 217, startPoint y: 97, endPoint x: 231, endPoint y: 170, distance: 74.8
click at [231, 170] on h1 "About SkillUp | Learning and Development Solution" at bounding box center [232, 138] width 237 height 95
copy div "SkillUp | Learning and Development Solution"
drag, startPoint x: 200, startPoint y: 179, endPoint x: 224, endPoint y: 137, distance: 48.3
click at [200, 179] on h1 "About SkillUp | Learning and Development Solution" at bounding box center [232, 138] width 237 height 95
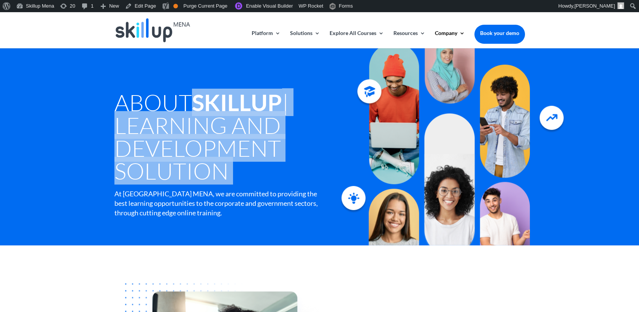
click at [226, 126] on h1 "About SkillUp | Learning and Development Solution" at bounding box center [232, 138] width 237 height 95
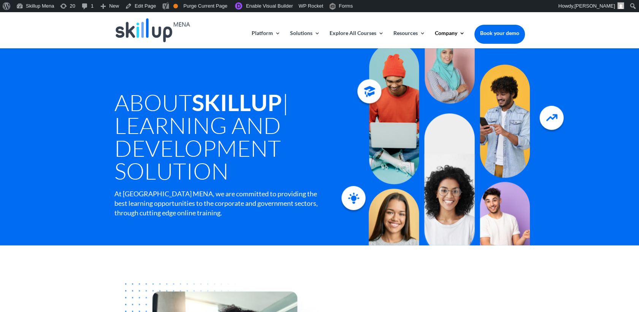
click at [140, 126] on h1 "About SkillUp | Learning and Development Solution" at bounding box center [232, 138] width 237 height 95
click at [126, 125] on h1 "About SkillUp | Learning and Development Solution" at bounding box center [232, 138] width 237 height 95
drag, startPoint x: 117, startPoint y: 124, endPoint x: 231, endPoint y: 170, distance: 122.6
click at [231, 170] on h1 "About SkillUp | Learning and Development Solution" at bounding box center [232, 138] width 237 height 95
copy h1 "Learning and Development Solution"
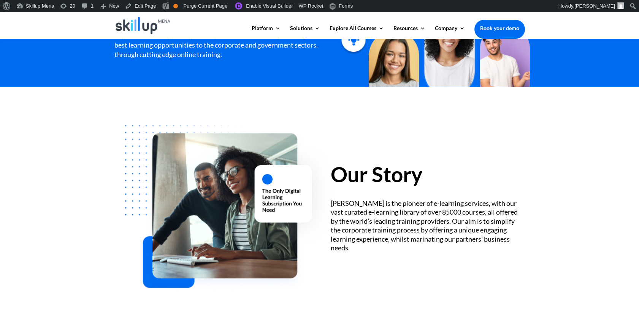
scroll to position [211, 0]
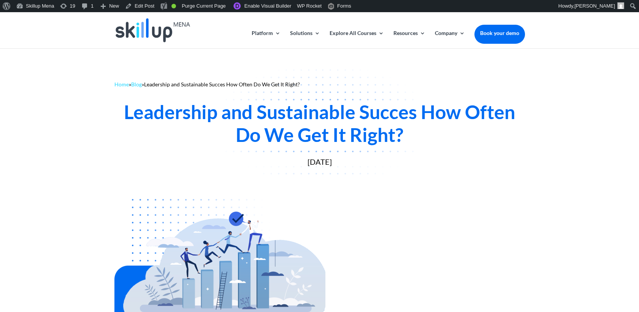
click at [177, 117] on div "Leadership and Sustainable Succes How Often Do We Get It Right?" at bounding box center [319, 123] width 411 height 46
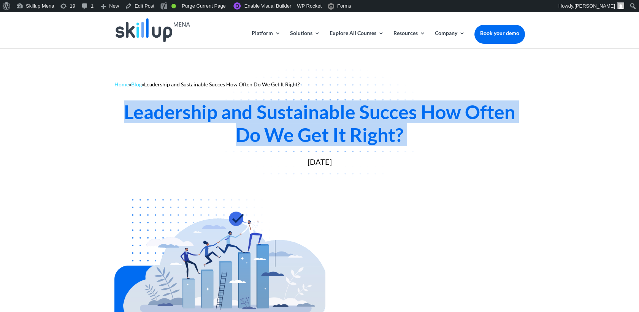
click at [177, 117] on div "Leadership and Sustainable Succes How Often Do We Get It Right?" at bounding box center [319, 123] width 411 height 46
click at [328, 137] on div "Leadership and Sustainable Succes How Often Do We Get It Right?" at bounding box center [319, 123] width 411 height 46
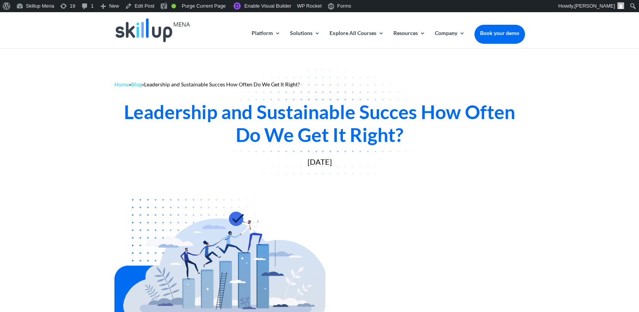
click at [289, 109] on div "Leadership and Sustainable Succes How Often Do We Get It Right?" at bounding box center [319, 123] width 411 height 46
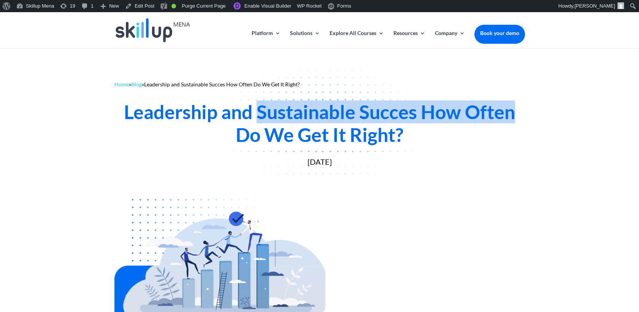
drag, startPoint x: 289, startPoint y: 109, endPoint x: 490, endPoint y: 114, distance: 201.5
click at [490, 114] on div "Leadership and Sustainable Succes How Often Do We Get It Right?" at bounding box center [319, 123] width 411 height 46
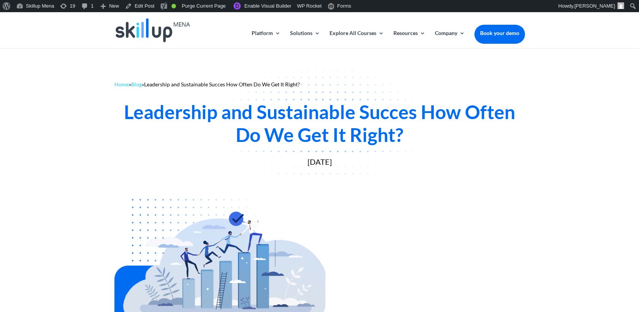
click at [363, 133] on div "Leadership and Sustainable Succes How Often Do We Get It Right?" at bounding box center [319, 123] width 411 height 46
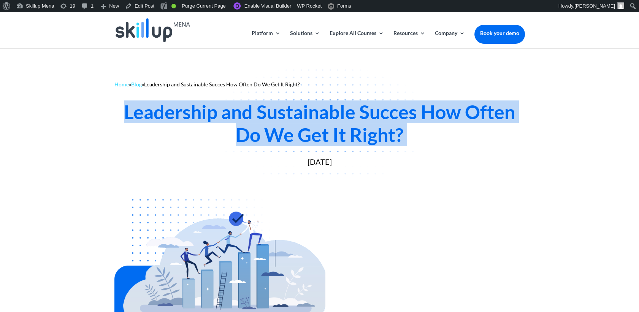
click at [363, 133] on div "Leadership and Sustainable Succes How Often Do We Get It Right?" at bounding box center [319, 123] width 411 height 46
drag, startPoint x: 363, startPoint y: 133, endPoint x: 260, endPoint y: 146, distance: 104.2
click at [260, 146] on div "Leadership and Sustainable Succes How Often Do We Get It Right?" at bounding box center [319, 123] width 411 height 46
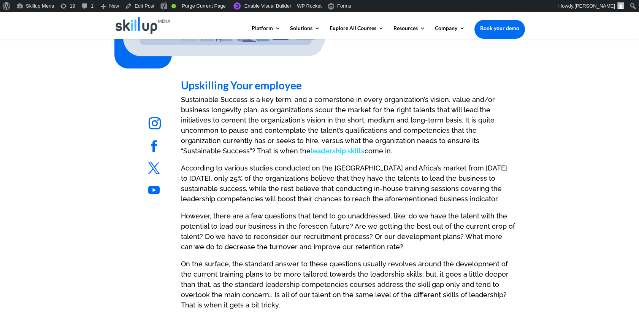
scroll to position [253, 0]
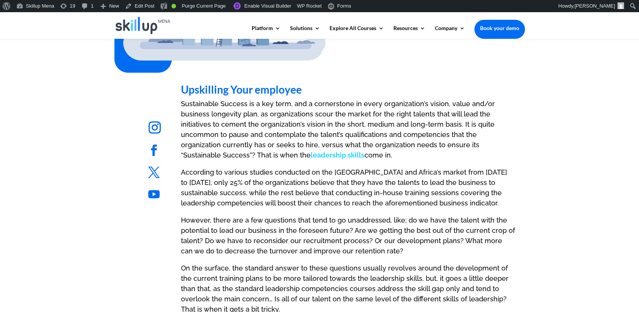
click at [211, 92] on h2 "Upskilling Your employee" at bounding box center [348, 91] width 334 height 14
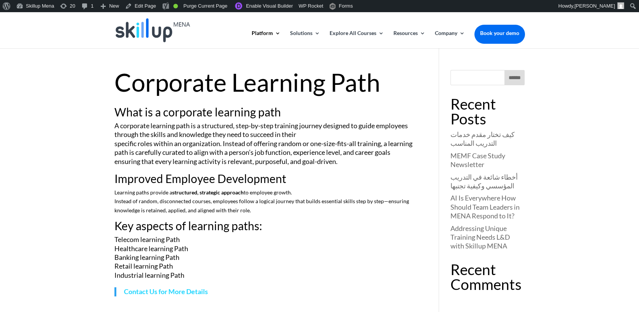
click at [171, 88] on h1 "Corporate Learning Path" at bounding box center [265, 84] width 302 height 29
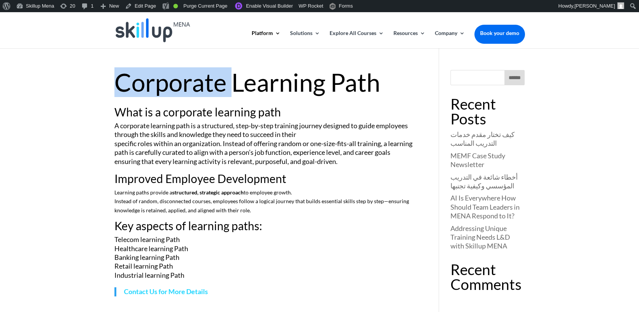
click at [171, 88] on h1 "Corporate Learning Path" at bounding box center [265, 84] width 302 height 29
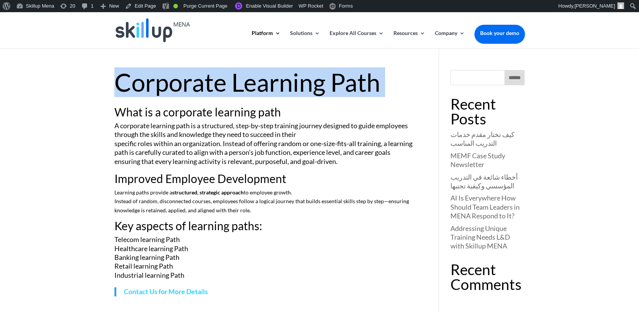
click at [171, 88] on h1 "Corporate Learning Path" at bounding box center [265, 84] width 302 height 29
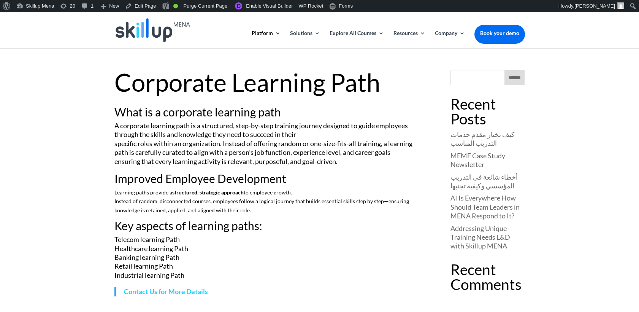
drag, startPoint x: 171, startPoint y: 88, endPoint x: 140, endPoint y: 107, distance: 35.9
click at [140, 107] on h2 "What is a corporate learning path" at bounding box center [265, 113] width 302 height 15
click at [143, 85] on h1 "Corporate Learning Path" at bounding box center [265, 84] width 302 height 29
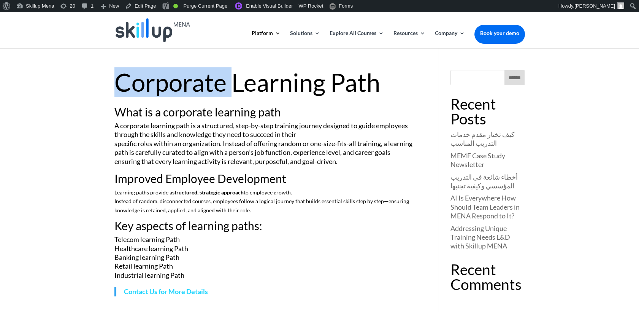
click at [143, 85] on h1 "Corporate Learning Path" at bounding box center [265, 84] width 302 height 29
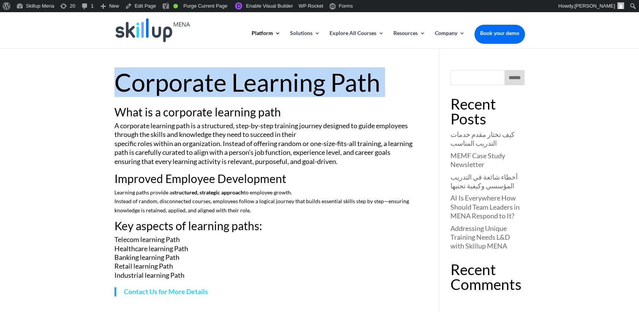
click at [143, 85] on h1 "Corporate Learning Path" at bounding box center [265, 84] width 302 height 29
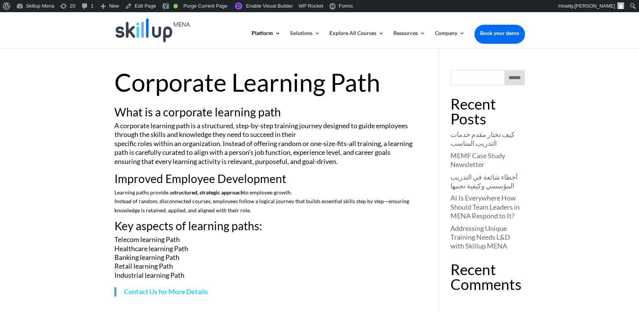
drag, startPoint x: 143, startPoint y: 85, endPoint x: 186, endPoint y: 111, distance: 50.7
click at [186, 114] on h2 "What is a corporate learning path" at bounding box center [265, 113] width 302 height 15
click at [186, 110] on h2 "What is a corporate learning path" at bounding box center [265, 113] width 302 height 15
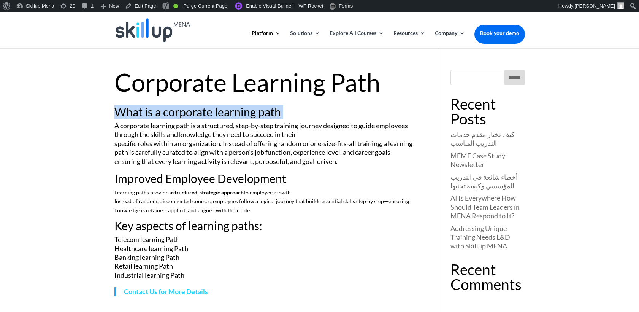
click at [186, 110] on h2 "What is a corporate learning path" at bounding box center [265, 113] width 302 height 15
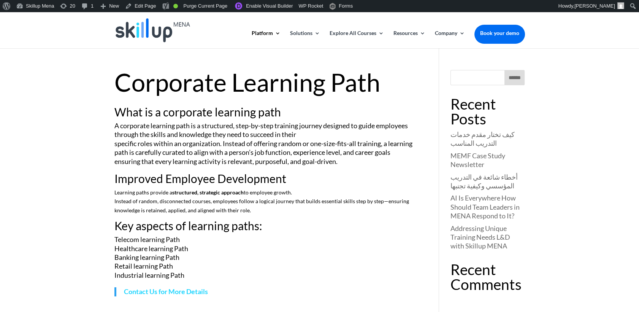
drag, startPoint x: 186, startPoint y: 110, endPoint x: 175, endPoint y: 177, distance: 68.1
click at [175, 177] on h2 "Improved Employee Development" at bounding box center [265, 180] width 302 height 15
drag, startPoint x: 175, startPoint y: 177, endPoint x: 266, endPoint y: 173, distance: 90.9
click at [266, 173] on h2 "Improved Employee Development" at bounding box center [265, 180] width 302 height 15
copy h2 "Employee Development"
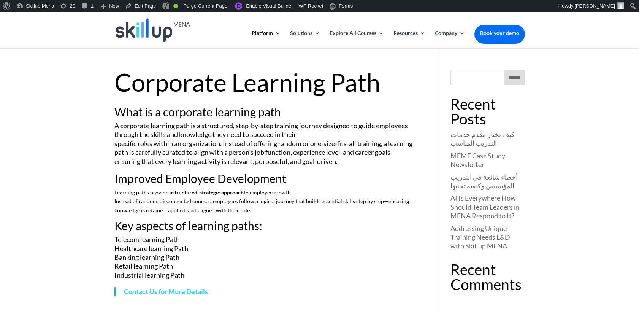
click at [146, 191] on p "Learning paths provide a structured, strategic approach to employee growth. Ins…" at bounding box center [265, 204] width 302 height 32
click at [147, 179] on h2 "Improved Employee Development" at bounding box center [265, 180] width 302 height 15
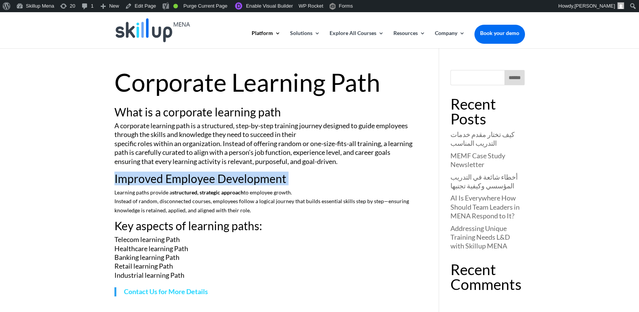
click at [147, 179] on h2 "Improved Employee Development" at bounding box center [265, 180] width 302 height 15
copy div "Improved Employee Development"
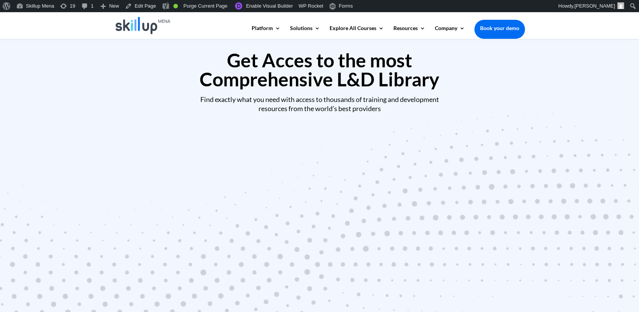
scroll to position [380, 0]
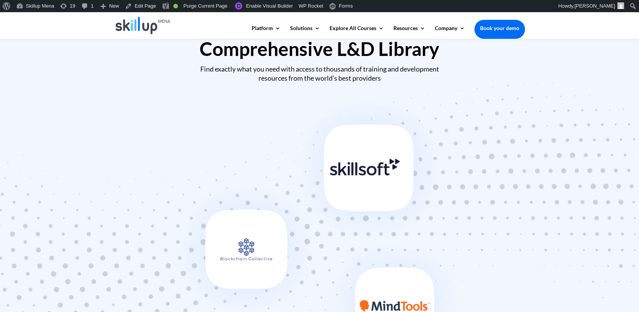
click at [305, 67] on div "Find exactly what you need with access to thousands of training and development…" at bounding box center [319, 74] width 411 height 18
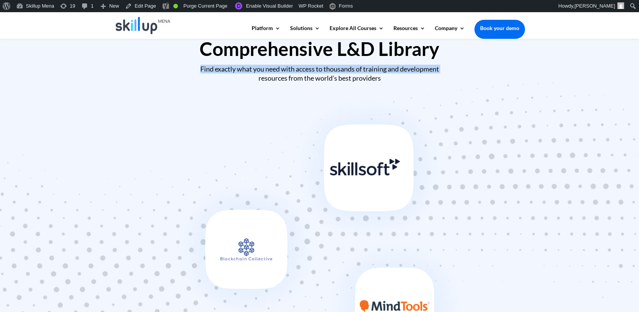
click at [307, 67] on div "Find exactly what you need with access to thousands of training and development…" at bounding box center [319, 74] width 411 height 18
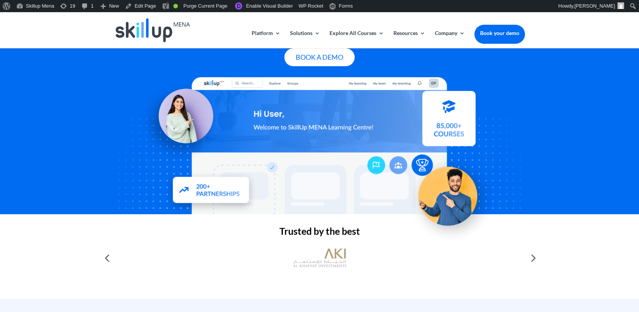
scroll to position [0, 0]
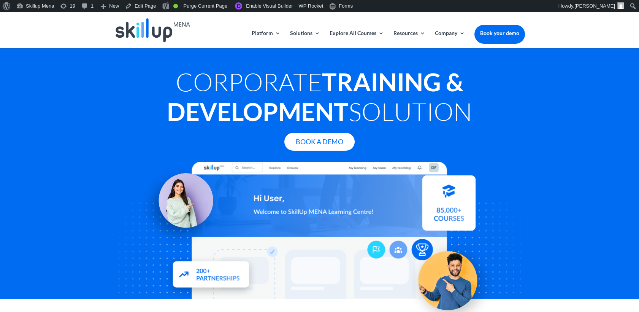
click at [317, 96] on h1 "Corporate Training & Development Solution" at bounding box center [319, 98] width 411 height 63
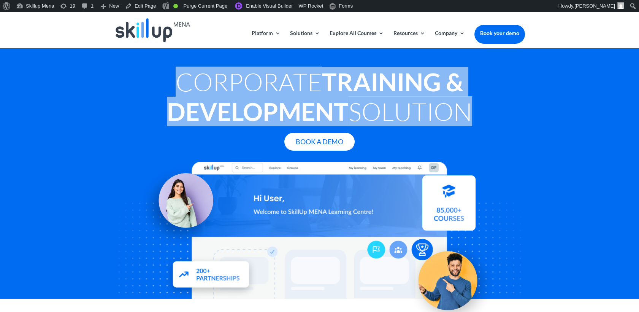
click at [317, 96] on h1 "Corporate Training & Development Solution" at bounding box center [319, 98] width 411 height 63
copy div "Corporate Training & Development Solution"
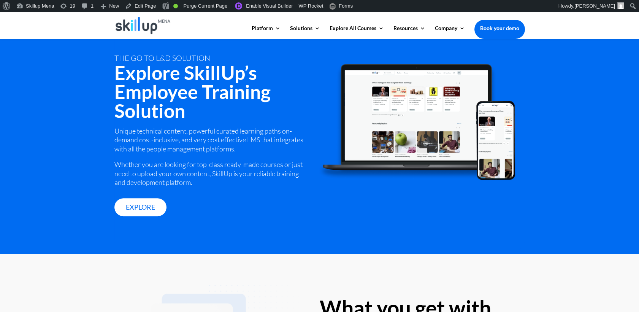
scroll to position [1056, 0]
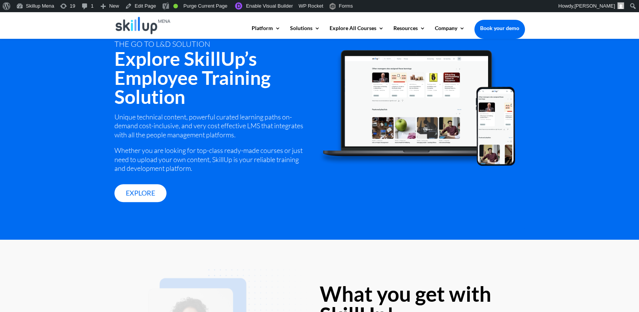
click at [155, 135] on div "Unique technical content, powerful curated learning paths on-demand cost-inclus…" at bounding box center [211, 143] width 194 height 60
click at [152, 121] on div "Unique technical content, powerful curated learning paths on-demand cost-inclus…" at bounding box center [211, 143] width 194 height 60
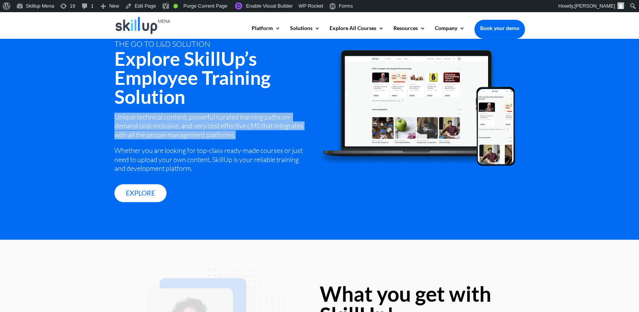
click at [152, 121] on div "Unique technical content, powerful curated learning paths on-demand cost-inclus…" at bounding box center [211, 143] width 194 height 60
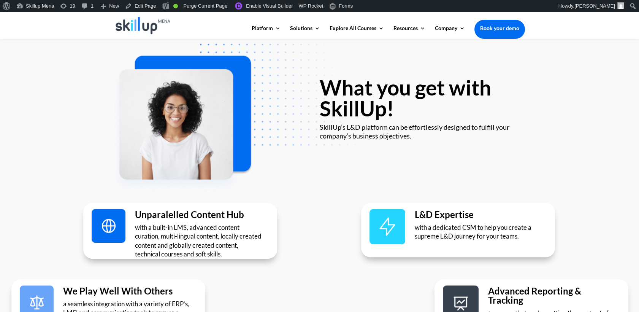
scroll to position [1267, 0]
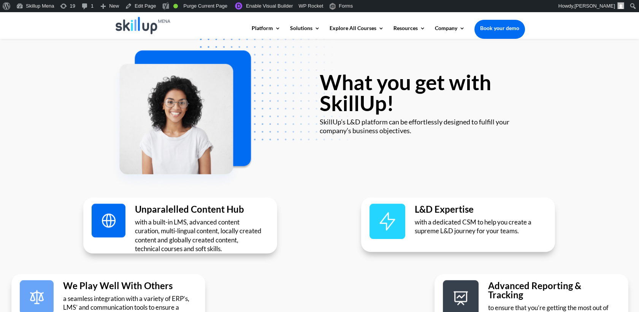
click at [347, 125] on div "SkillUp’s L&D platform can be effortlessly designed to fulfill your company’s b…" at bounding box center [422, 126] width 205 height 18
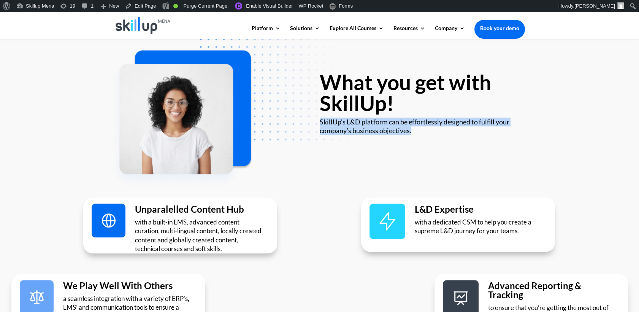
click at [347, 125] on div "SkillUp’s L&D platform can be effortlessly designed to fulfill your company’s b…" at bounding box center [422, 126] width 205 height 18
copy div "SkillUp’s L&D platform can be effortlessly designed to fulfill your company’s b…"
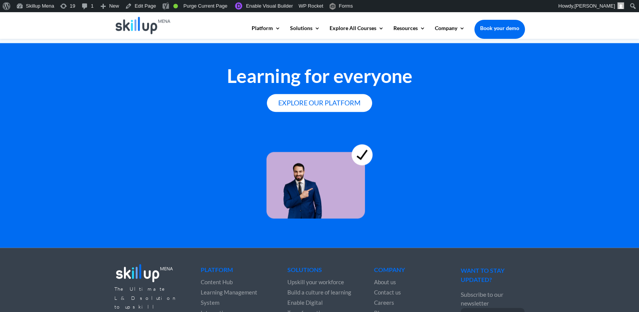
scroll to position [2107, 0]
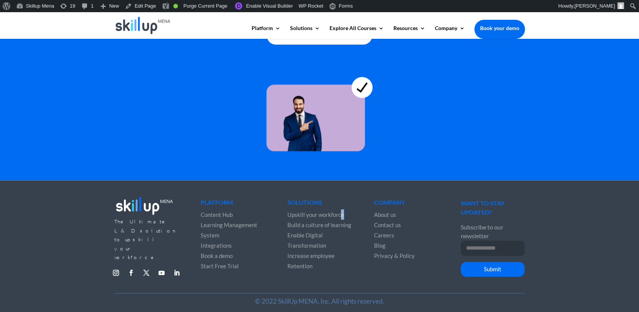
drag, startPoint x: 281, startPoint y: 217, endPoint x: 341, endPoint y: 210, distance: 60.4
click at [341, 210] on div "The Ultimate L&D solution to upskill your workforce. Follow Follow Follow Follo…" at bounding box center [319, 238] width 411 height 109
drag, startPoint x: 341, startPoint y: 210, endPoint x: 352, endPoint y: 211, distance: 11.4
click at [352, 211] on div "The Ultimate L&D solution to upskill your workforce. Follow Follow Follow Follo…" at bounding box center [319, 238] width 411 height 109
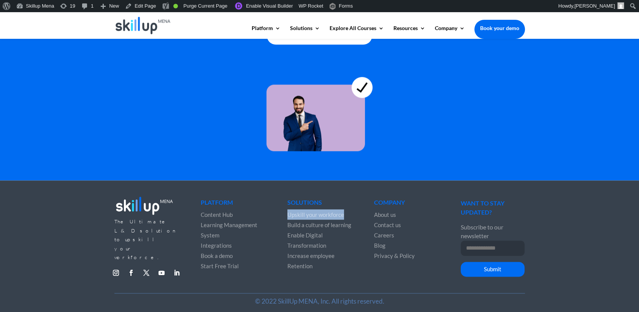
click at [352, 210] on div "The Ultimate L&D solution to upskill your workforce. Follow Follow Follow Follo…" at bounding box center [319, 238] width 411 height 109
copy ul "Upskill your workforce"
click at [323, 211] on span "Upskill your workforce" at bounding box center [315, 214] width 57 height 7
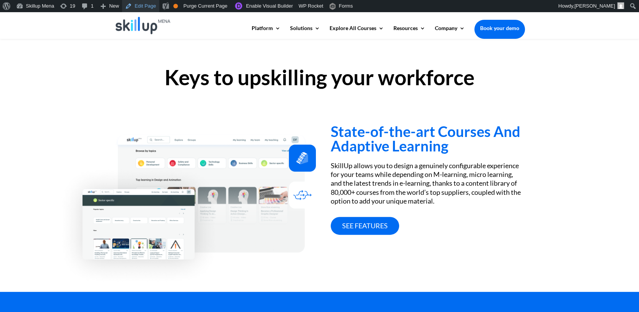
scroll to position [507, 0]
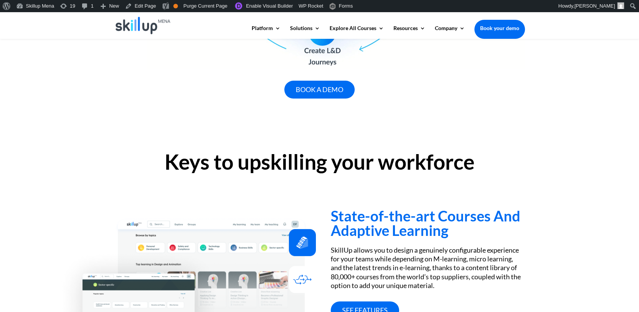
click at [135, 29] on img at bounding box center [143, 25] width 55 height 17
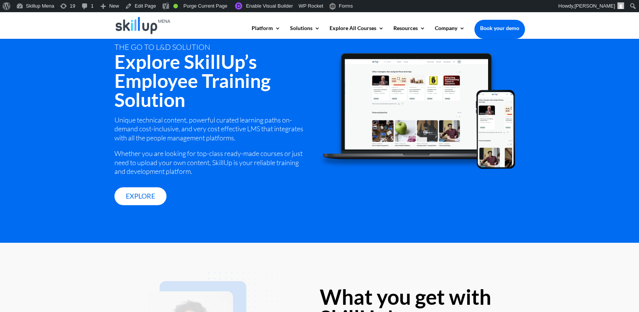
scroll to position [2107, 0]
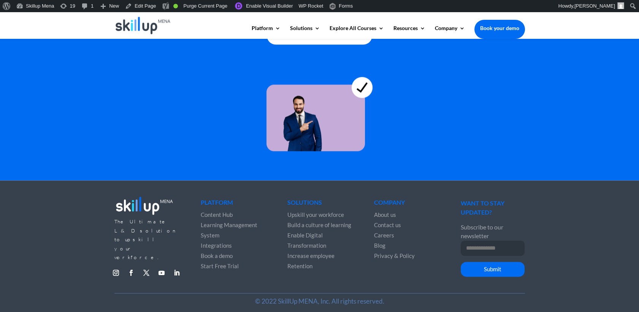
drag, startPoint x: 299, startPoint y: 303, endPoint x: 302, endPoint y: 307, distance: 4.3
click at [299, 303] on div "© 2022 SkillUp MENA, Inc. All rights reserved." at bounding box center [319, 304] width 411 height 22
click at [306, 302] on div "© 2022 SkillUp MENA, Inc. All rights reserved." at bounding box center [319, 304] width 411 height 22
click at [572, 10] on link "Howdy, Zainab Hassan" at bounding box center [591, 6] width 71 height 12
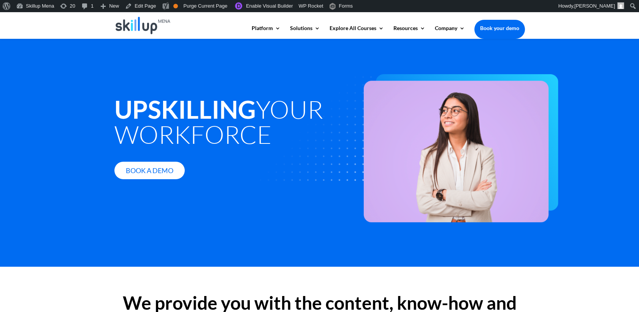
click at [275, 74] on img at bounding box center [397, 148] width 322 height 148
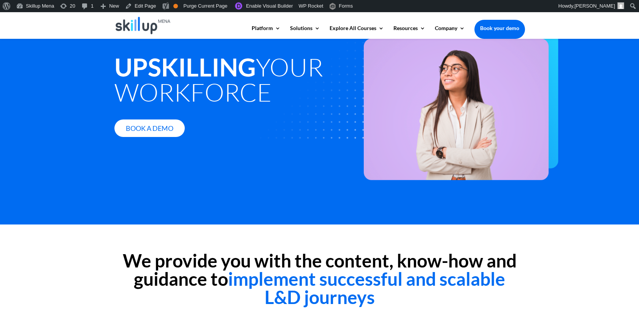
click at [275, 65] on img at bounding box center [397, 106] width 322 height 148
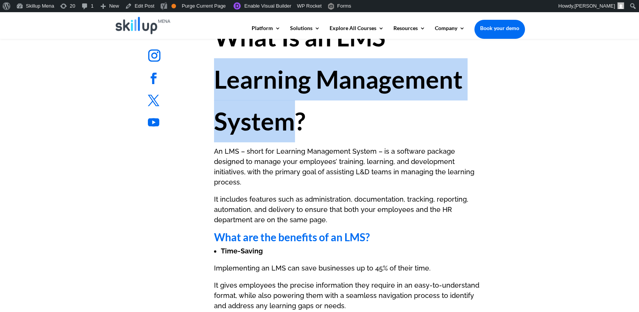
scroll to position [422, 0]
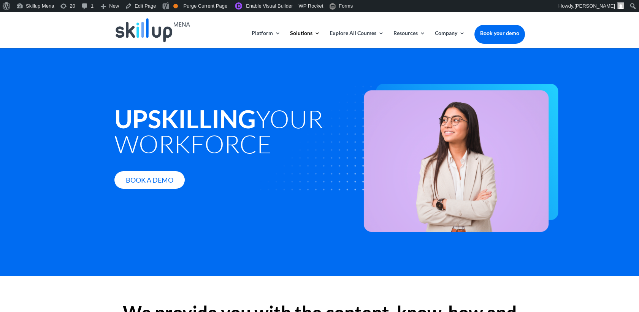
click at [152, 112] on strong "Upskilling" at bounding box center [184, 119] width 141 height 30
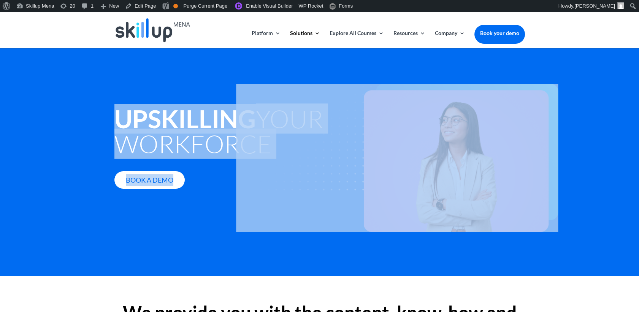
drag, startPoint x: 152, startPoint y: 112, endPoint x: 263, endPoint y: 117, distance: 110.3
click at [263, 117] on div "Upskilling your workforce Book A Demo" at bounding box center [319, 133] width 411 height 130
click at [150, 138] on h1 "Upskilling your workforce" at bounding box center [232, 133] width 237 height 54
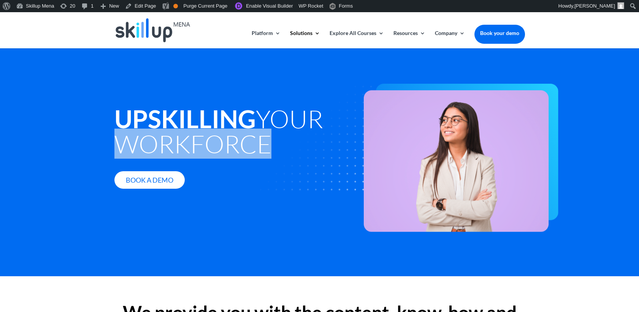
click at [150, 138] on h1 "Upskilling your workforce" at bounding box center [232, 133] width 237 height 54
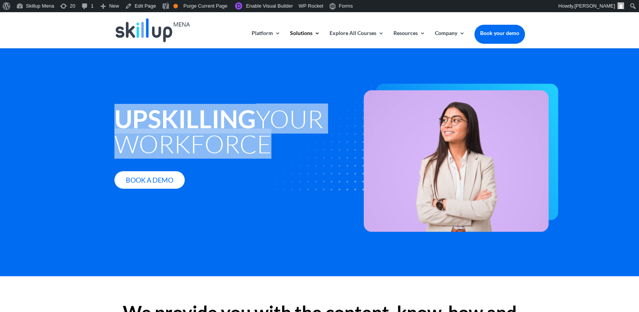
click at [150, 138] on h1 "Upskilling your workforce" at bounding box center [232, 133] width 237 height 54
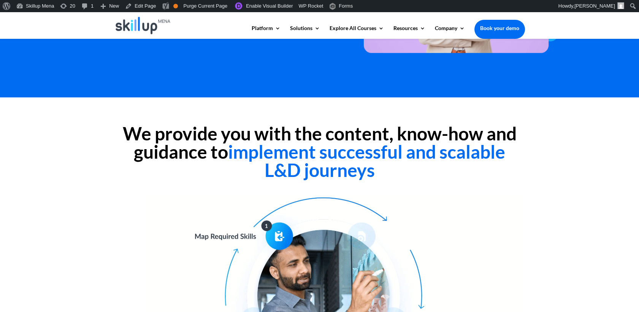
scroll to position [169, 0]
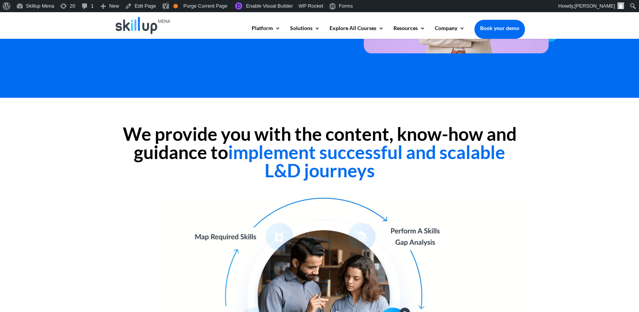
click at [609, 143] on div "We provide you with the content, know-how and guidance to implement successful …" at bounding box center [319, 281] width 639 height 367
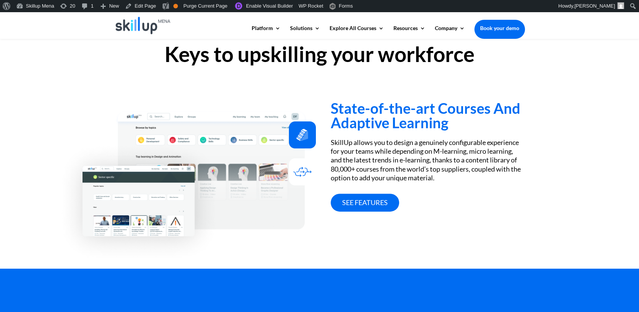
scroll to position [581, 0]
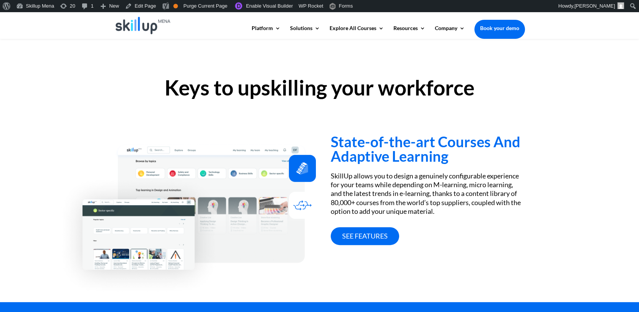
drag, startPoint x: 135, startPoint y: 25, endPoint x: 388, endPoint y: 105, distance: 265.3
click at [136, 25] on img at bounding box center [143, 25] width 55 height 17
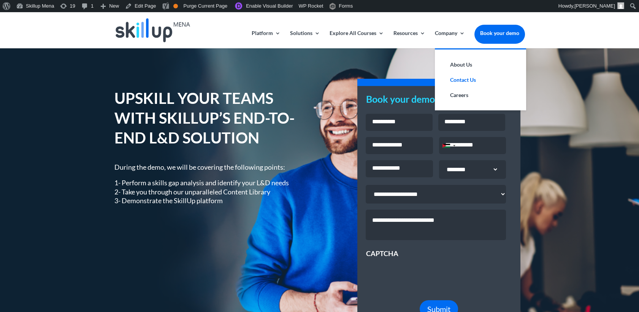
click at [466, 76] on link "Contact Us" at bounding box center [480, 79] width 76 height 15
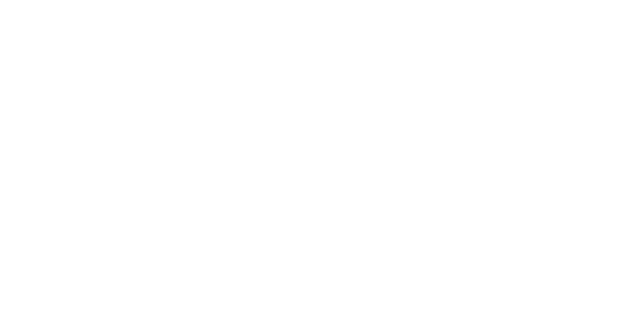
click at [585, 73] on html "Platform Content Hub Learning Management System Integrations Corporate Learning…" at bounding box center [319, 282] width 639 height 541
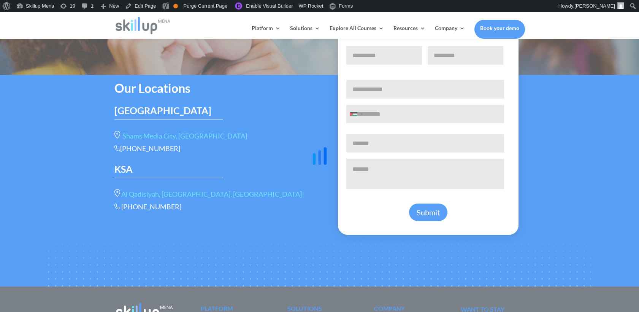
scroll to position [84, 0]
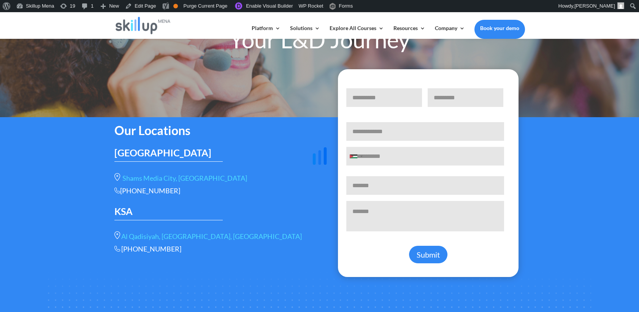
click at [386, 140] on icon at bounding box center [319, 155] width 133 height 133
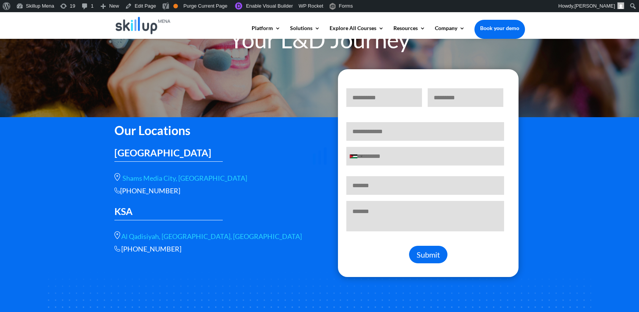
click at [384, 131] on icon at bounding box center [319, 155] width 133 height 133
click at [356, 132] on input "Email *" at bounding box center [425, 131] width 158 height 19
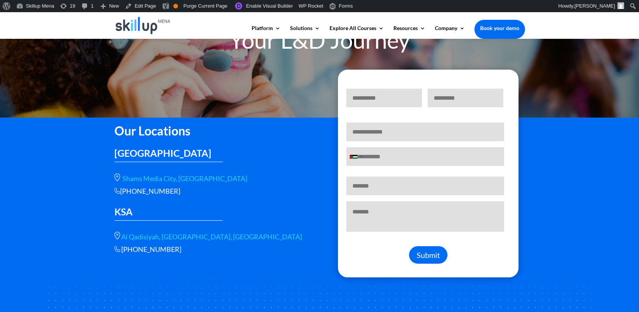
scroll to position [71, 0]
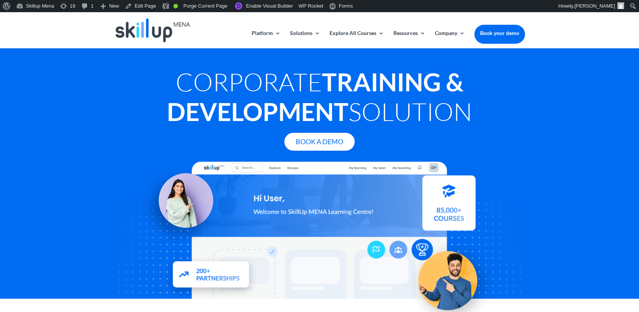
click at [277, 84] on h1 "Corporate Training & Development Solution" at bounding box center [319, 98] width 411 height 63
click at [277, 85] on h1 "Corporate Training & Development Solution" at bounding box center [319, 98] width 411 height 63
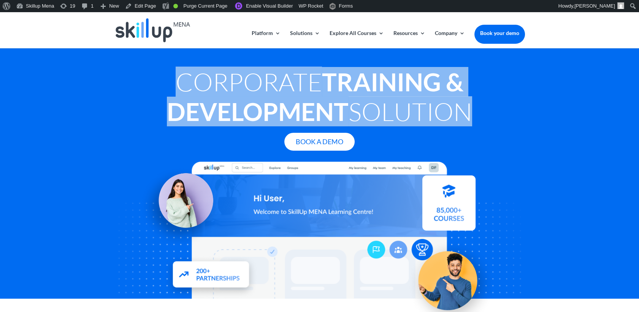
click at [277, 85] on h1 "Corporate Training & Development Solution" at bounding box center [319, 98] width 411 height 63
click at [278, 86] on h1 "Corporate Training & Development Solution" at bounding box center [319, 98] width 411 height 63
